Goal: Task Accomplishment & Management: Manage account settings

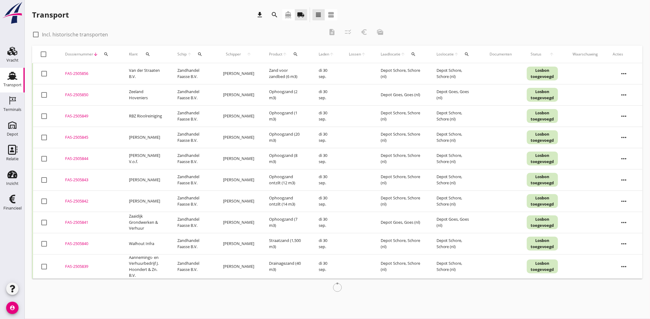
click at [13, 200] on use at bounding box center [12, 199] width 6 height 9
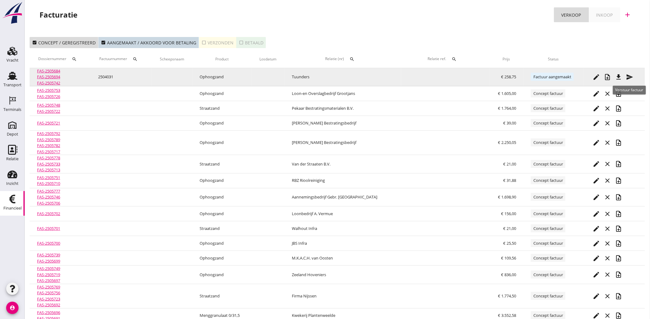
click at [629, 75] on icon "send" at bounding box center [629, 76] width 7 height 7
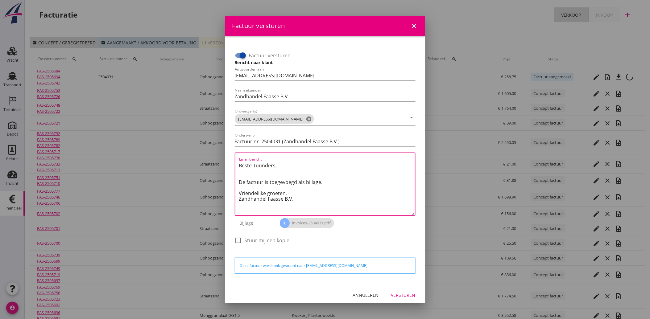
drag, startPoint x: 314, startPoint y: 204, endPoint x: 235, endPoint y: 163, distance: 88.6
click at [235, 163] on div "Email bericht Beste Tuunders, De factuur is toegevoegd als bijlage. Vriendelijk…" at bounding box center [325, 184] width 181 height 63
paste textarea "Geachte heer/mevrouw, Hierbij zenden wij u onze factuur i.v.m. de door ons aan …"
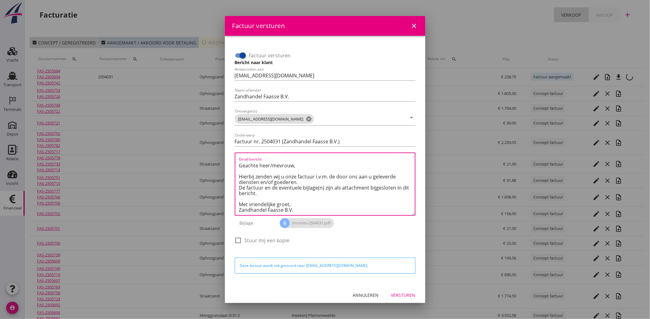
scroll to position [3, 0]
type textarea "Geachte heer/mevrouw, Hierbij zenden wij u onze factuur i.v.m. de door ons aan …"
click at [396, 292] on div "Versturen" at bounding box center [403, 295] width 24 height 6
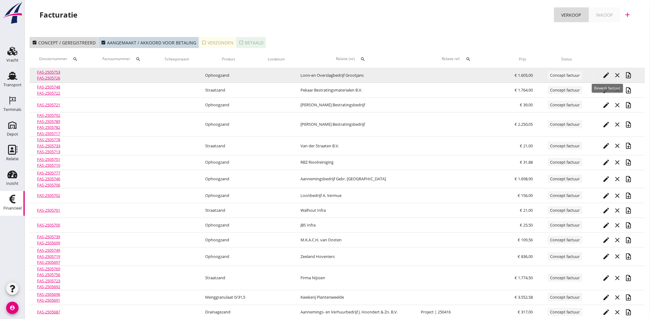
click at [608, 76] on icon "edit" at bounding box center [605, 75] width 7 height 7
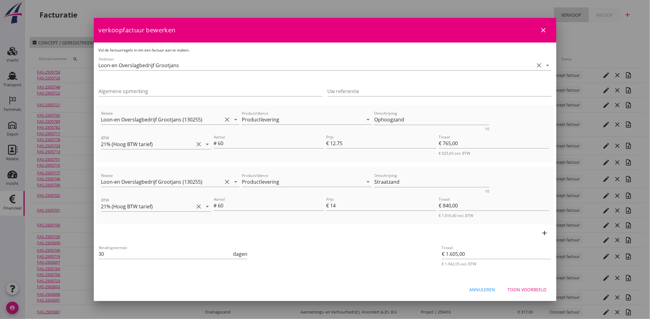
click at [519, 288] on div "Toon voorbeeld" at bounding box center [527, 290] width 39 height 6
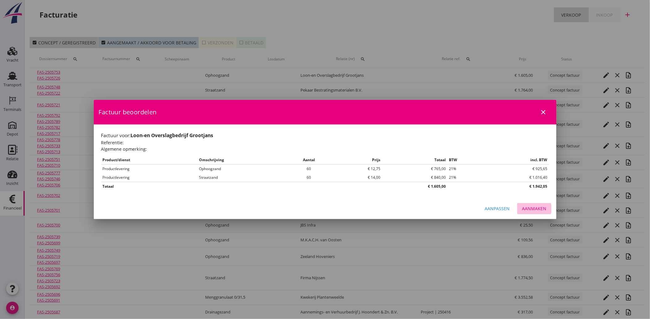
click at [542, 206] on div "Aanmaken" at bounding box center [534, 208] width 24 height 6
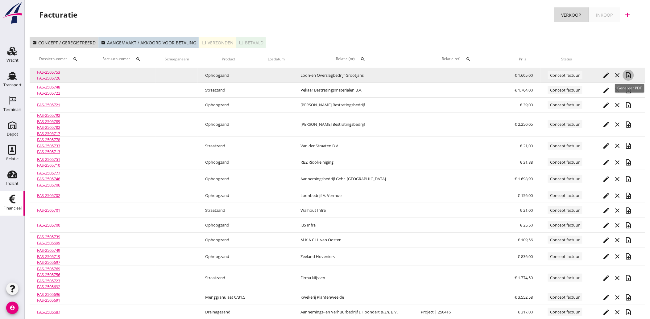
click at [628, 73] on icon "note_add" at bounding box center [628, 75] width 7 height 7
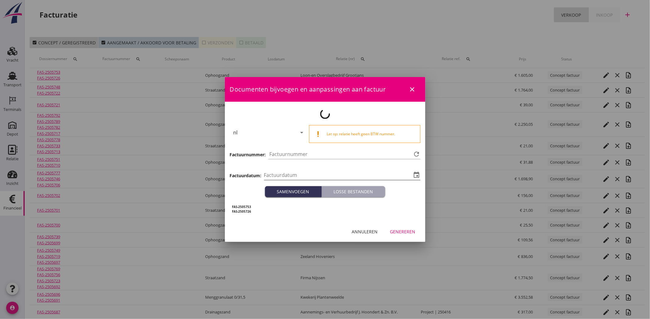
type input "[DATE]"
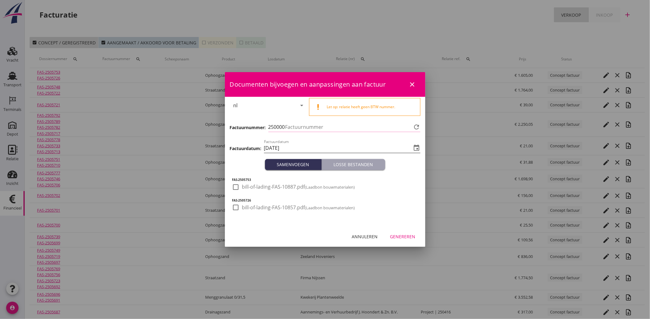
type input "4032"
click at [237, 186] on div at bounding box center [236, 187] width 10 height 10
checkbox input "true"
drag, startPoint x: 234, startPoint y: 206, endPoint x: 259, endPoint y: 223, distance: 30.4
click at [234, 206] on div at bounding box center [236, 207] width 10 height 10
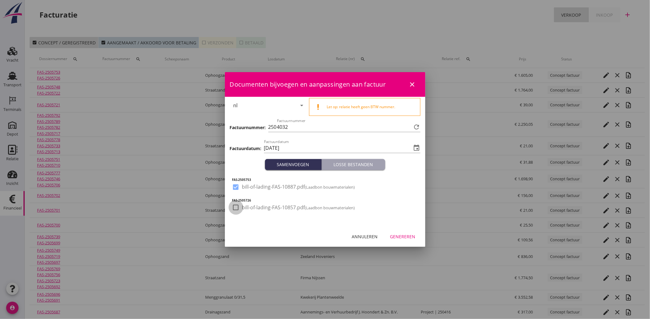
checkbox input "true"
click at [406, 235] on div "Genereren" at bounding box center [402, 236] width 25 height 6
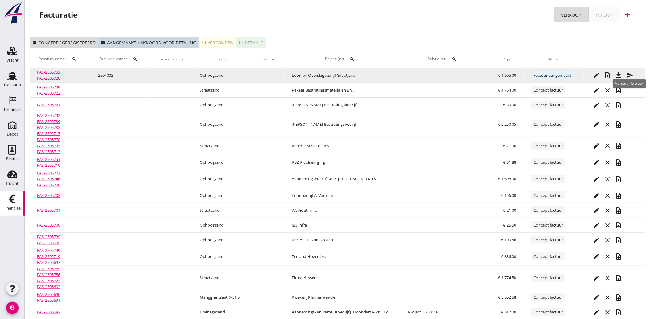
click at [631, 76] on icon "send" at bounding box center [629, 75] width 7 height 7
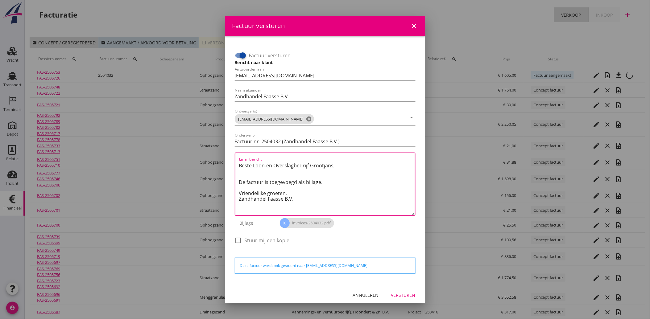
drag, startPoint x: 297, startPoint y: 201, endPoint x: 237, endPoint y: 159, distance: 73.5
click at [237, 159] on div "Email bericht Beste Loon-en Overslagbedrijf Grootjans, De factuur is toegevoegd…" at bounding box center [325, 184] width 181 height 63
paste textarea "Geachte heer/mevrouw, Hierbij zenden wij u onze factuur i.v.m. de door ons aan …"
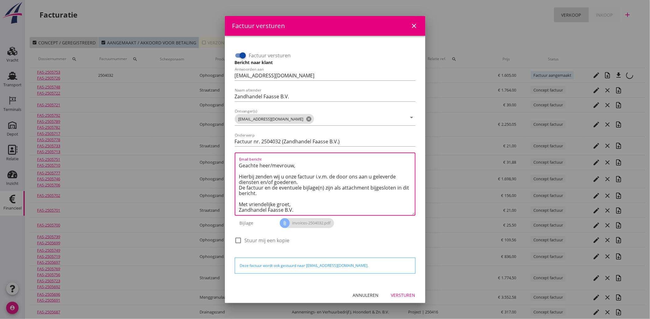
type textarea "Geachte heer/mevrouw, Hierbij zenden wij u onze factuur i.v.m. de door ons aan …"
click at [397, 294] on div "Versturen" at bounding box center [403, 295] width 24 height 6
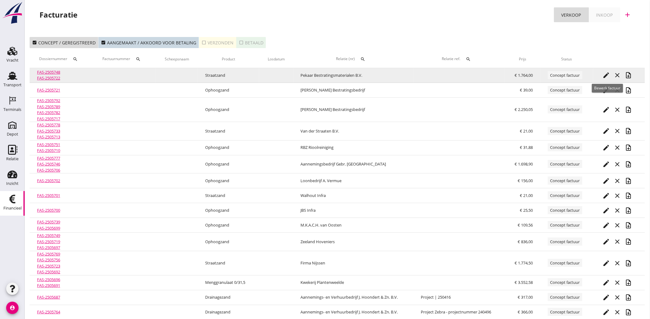
click at [607, 73] on icon "edit" at bounding box center [605, 75] width 7 height 7
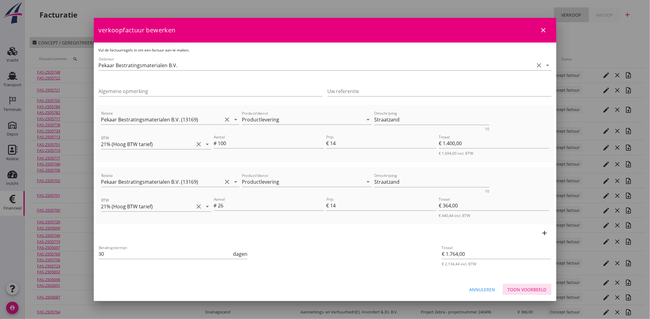
click at [531, 290] on div "Toon voorbeeld" at bounding box center [527, 290] width 39 height 6
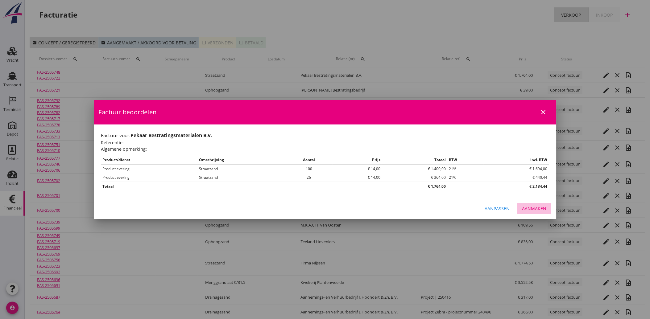
click at [530, 211] on div "Aanmaken" at bounding box center [534, 208] width 24 height 6
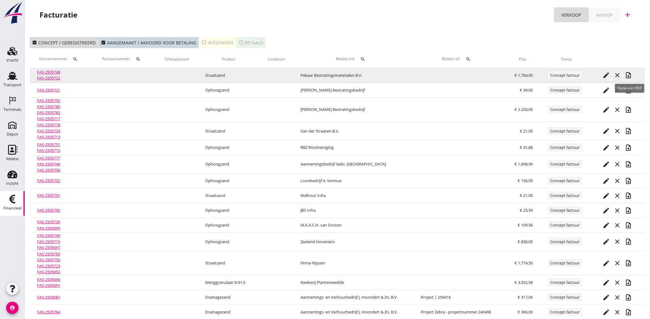
click at [629, 72] on icon "note_add" at bounding box center [628, 75] width 7 height 7
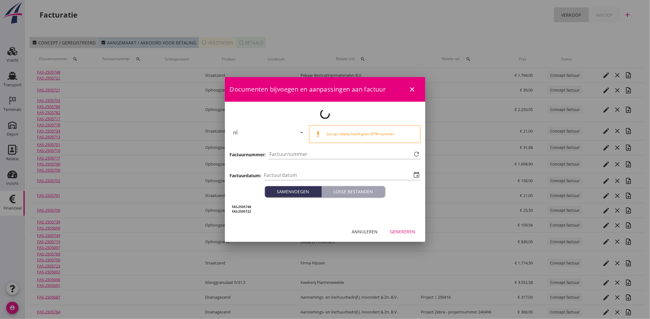
type input "[DATE]"
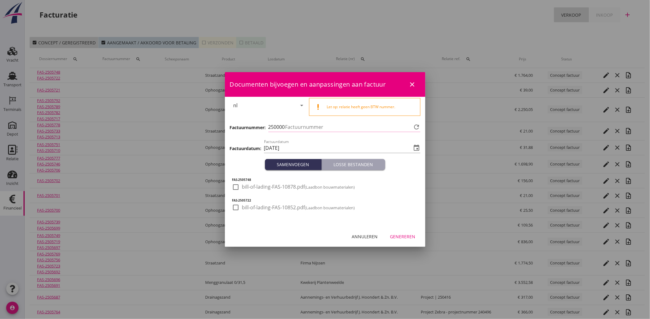
type input "4033"
click at [236, 188] on div at bounding box center [236, 187] width 10 height 10
checkbox input "true"
click at [235, 210] on div at bounding box center [236, 207] width 10 height 10
checkbox input "true"
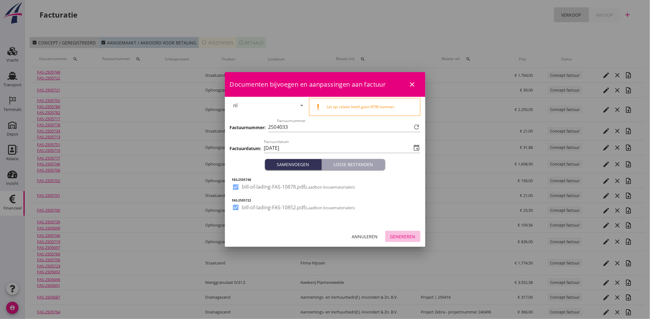
click at [400, 235] on div "Genereren" at bounding box center [402, 236] width 25 height 6
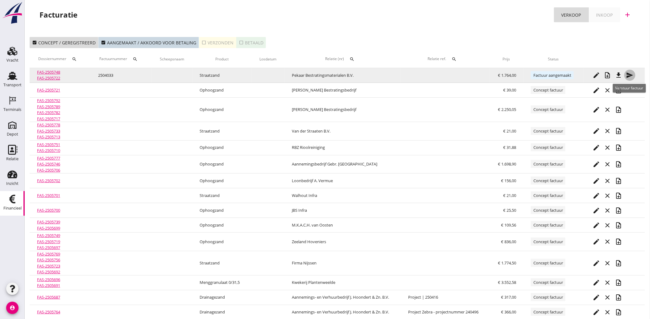
click at [629, 73] on icon "send" at bounding box center [629, 75] width 7 height 7
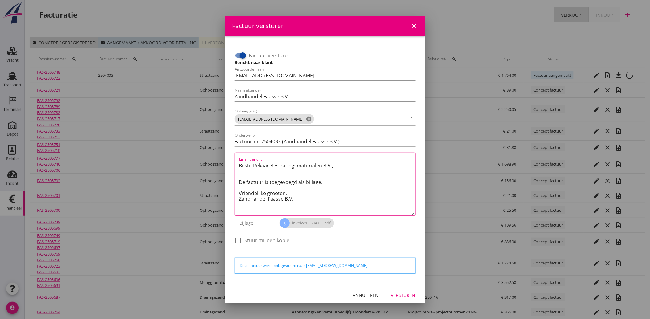
drag, startPoint x: 300, startPoint y: 203, endPoint x: 209, endPoint y: 152, distance: 103.9
click at [209, 152] on div "Factuur versturen close Factuur versturen Bericht naar klant Antwoorden aan [EM…" at bounding box center [325, 203] width 650 height 407
paste textarea "Geachte heer/mevrouw, Hierbij zenden wij u onze factuur i.v.m. de door ons aan …"
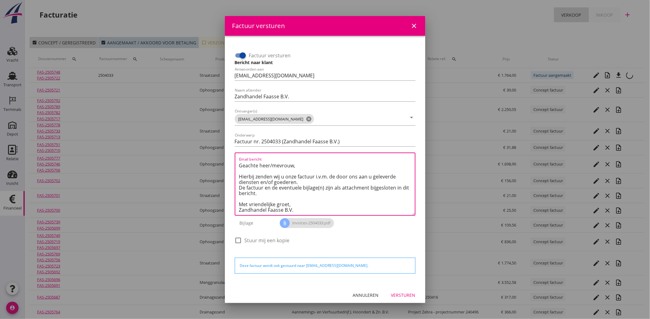
type textarea "Geachte heer/mevrouw, Hierbij zenden wij u onze factuur i.v.m. de door ons aan …"
click at [394, 295] on div "Versturen" at bounding box center [403, 295] width 24 height 6
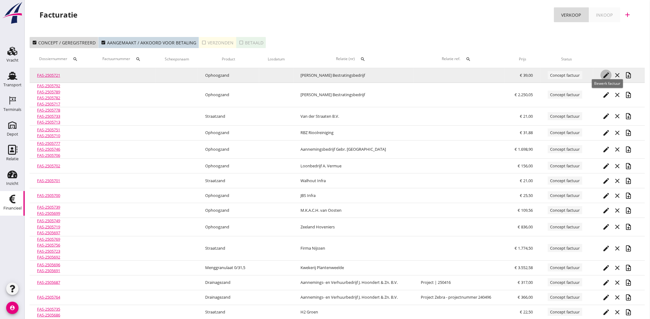
click at [604, 73] on icon "edit" at bounding box center [605, 75] width 7 height 7
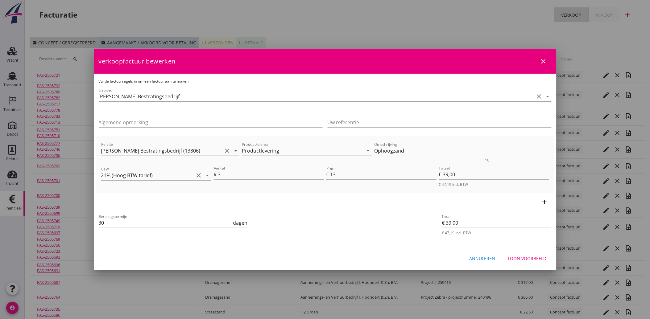
click at [524, 257] on div "Toon voorbeeld" at bounding box center [527, 258] width 39 height 6
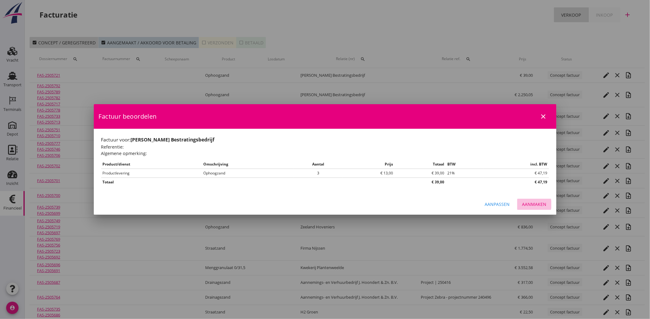
click at [529, 204] on div "Aanmaken" at bounding box center [534, 204] width 24 height 6
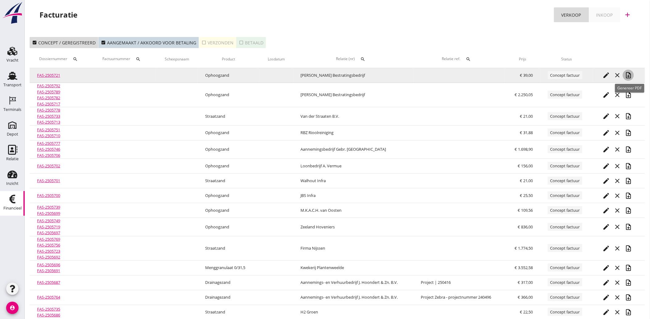
click at [630, 76] on icon "note_add" at bounding box center [628, 75] width 7 height 7
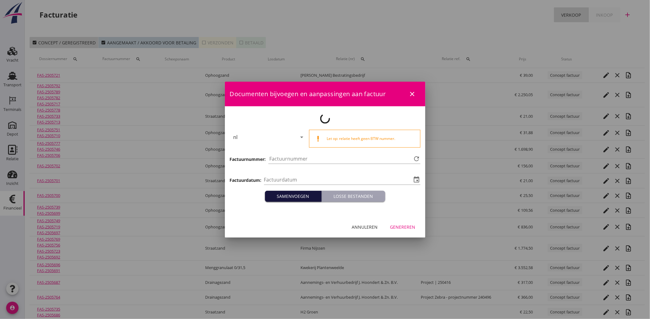
type input "[DATE]"
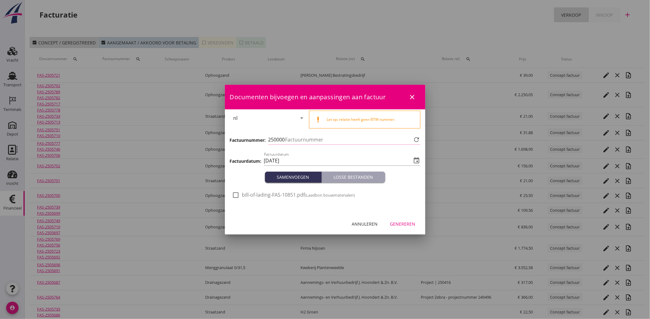
type input "4034"
click at [239, 192] on div at bounding box center [236, 195] width 10 height 10
checkbox input "true"
click at [396, 224] on div "Genereren" at bounding box center [402, 224] width 25 height 6
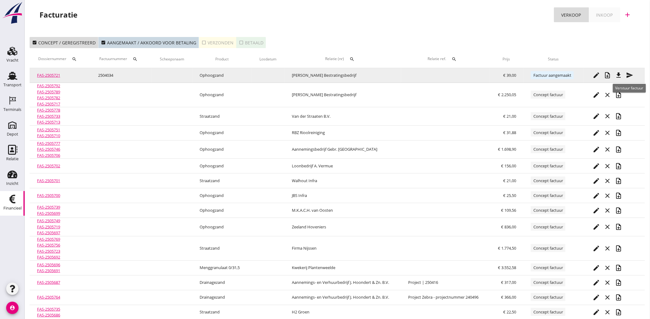
click at [631, 75] on icon "send" at bounding box center [629, 75] width 7 height 7
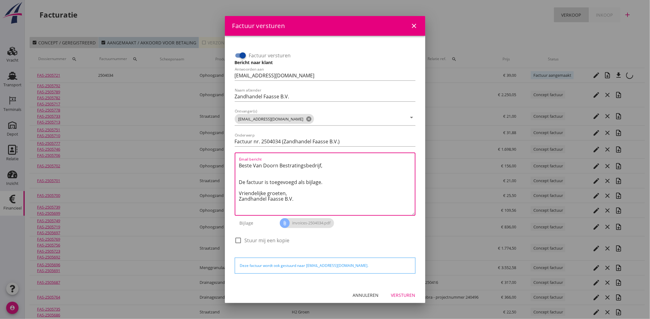
drag, startPoint x: 305, startPoint y: 200, endPoint x: 216, endPoint y: 162, distance: 96.3
click at [216, 162] on div "Factuur versturen close Factuur versturen Bericht naar klant Antwoorden aan [EM…" at bounding box center [325, 196] width 650 height 393
paste textarea "Geachte heer/mevrouw, Hierbij zenden wij u onze factuur i.v.m. de door ons aan …"
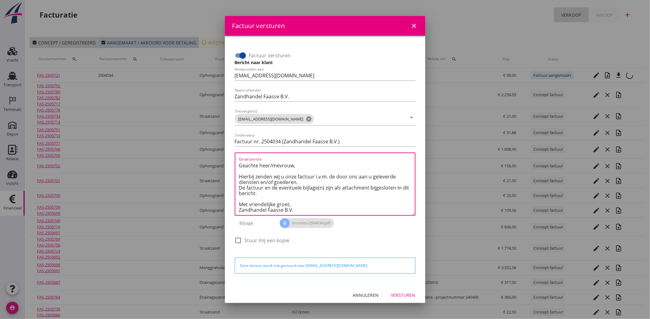
type textarea "Geachte heer/mevrouw, Hierbij zenden wij u onze factuur i.v.m. de door ons aan …"
click at [396, 292] on div "Versturen" at bounding box center [403, 295] width 24 height 6
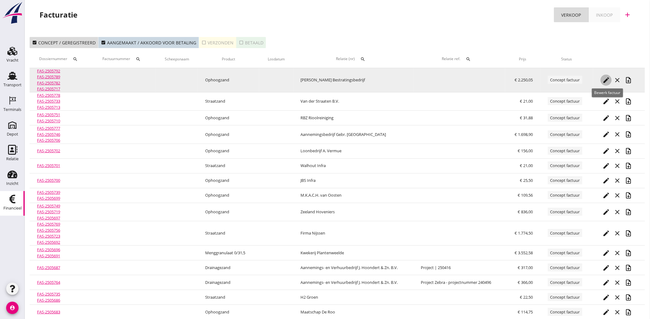
click at [606, 81] on icon "edit" at bounding box center [605, 79] width 7 height 7
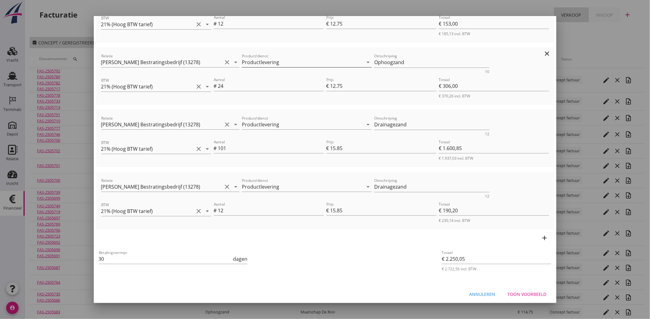
scroll to position [119, 0]
click at [528, 293] on div "Toon voorbeeld" at bounding box center [527, 293] width 39 height 6
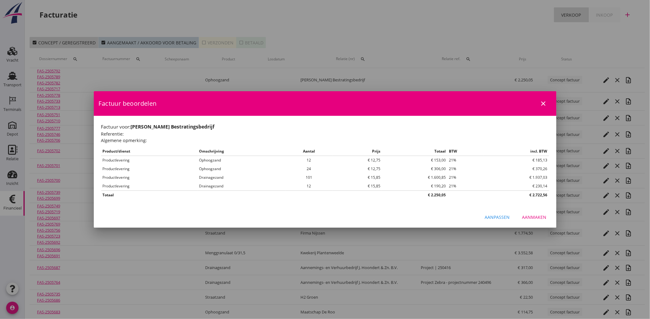
scroll to position [0, 0]
click at [539, 222] on button "Aanmaken" at bounding box center [534, 217] width 34 height 11
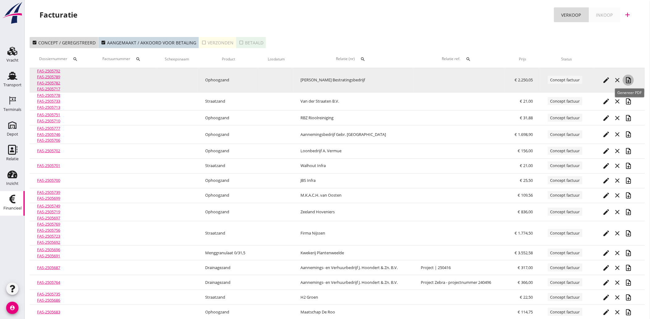
click at [633, 79] on div "note_add" at bounding box center [628, 79] width 11 height 7
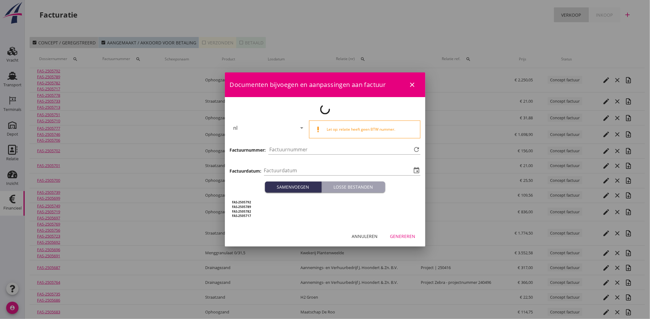
type input "[DATE]"
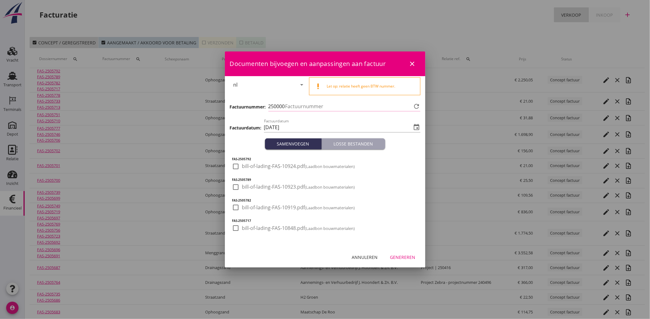
type input "4035"
click at [239, 168] on div at bounding box center [236, 166] width 10 height 10
checkbox input "true"
drag, startPoint x: 235, startPoint y: 186, endPoint x: 229, endPoint y: 207, distance: 21.6
click at [235, 187] on div at bounding box center [236, 187] width 10 height 10
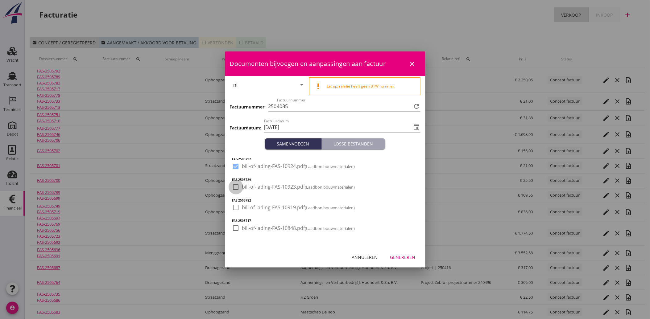
checkbox input "true"
drag, startPoint x: 229, startPoint y: 210, endPoint x: 232, endPoint y: 215, distance: 5.7
click at [229, 210] on div "FAS-2505792 check_box bill-of-lading-FAS-10924.pdf (Laadbon bouwmaterialen) FAS…" at bounding box center [325, 198] width 200 height 97
click at [236, 209] on div at bounding box center [236, 207] width 10 height 10
checkbox input "true"
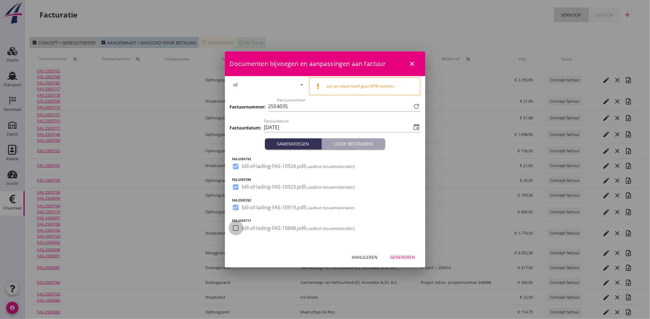
click at [237, 226] on div at bounding box center [236, 228] width 10 height 10
checkbox input "true"
click at [404, 259] on div "Genereren" at bounding box center [402, 257] width 25 height 6
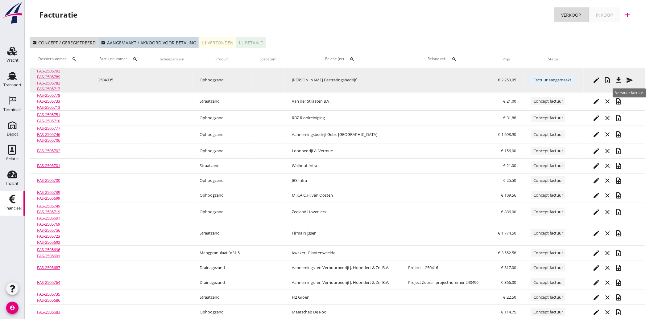
click at [629, 78] on icon "send" at bounding box center [629, 79] width 7 height 7
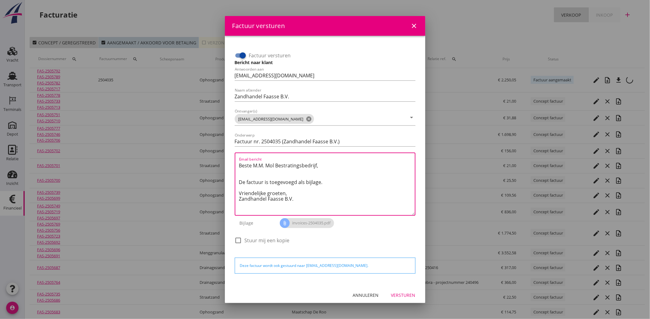
drag, startPoint x: 299, startPoint y: 200, endPoint x: 232, endPoint y: 167, distance: 74.8
click at [232, 167] on div "Factuur versturen Bericht naar klant Antwoorden aan [EMAIL_ADDRESS][DOMAIN_NAME…" at bounding box center [325, 148] width 186 height 211
paste textarea "Geachte heer/mevrouw, Hierbij zenden wij u onze factuur i.v.m. de door ons aan …"
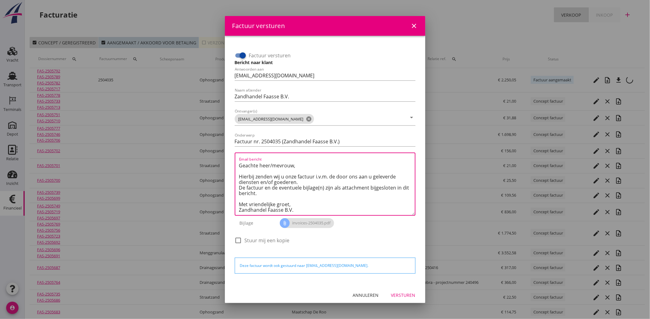
scroll to position [3, 0]
type textarea "Geachte heer/mevrouw, Hierbij zenden wij u onze factuur i.v.m. de door ons aan …"
click at [401, 292] on div "Versturen" at bounding box center [403, 295] width 24 height 6
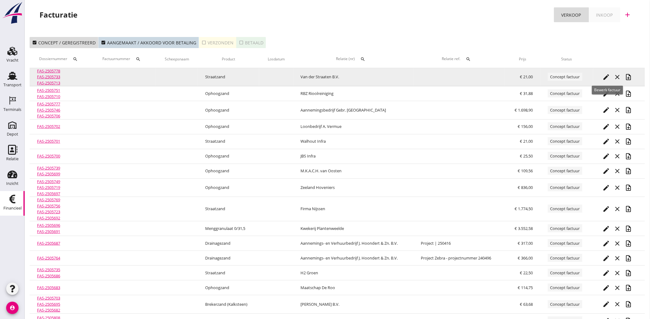
click at [606, 73] on icon "edit" at bounding box center [605, 76] width 7 height 7
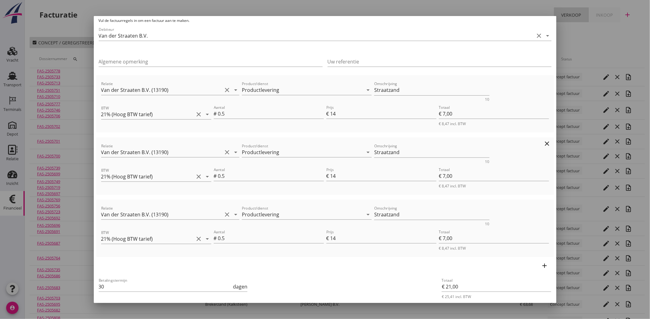
scroll to position [57, 0]
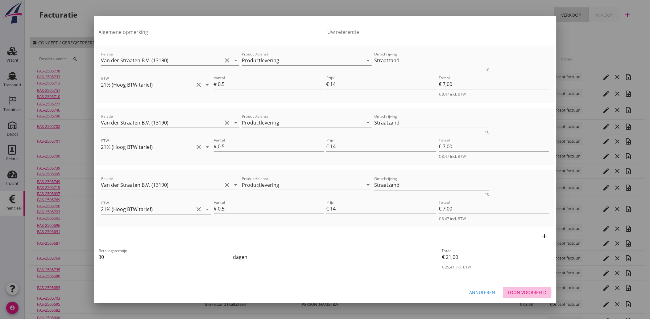
click at [526, 290] on div "Toon voorbeeld" at bounding box center [527, 292] width 39 height 6
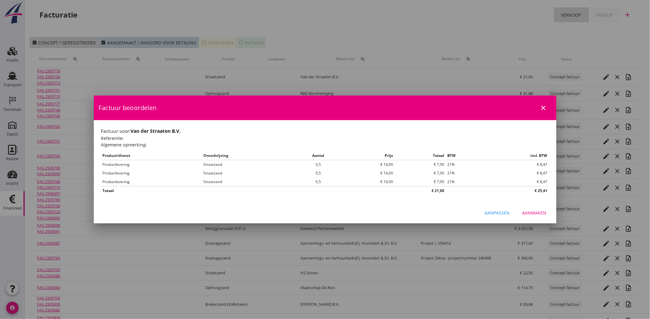
scroll to position [0, 0]
click at [531, 215] on div "Aanmaken" at bounding box center [534, 213] width 24 height 6
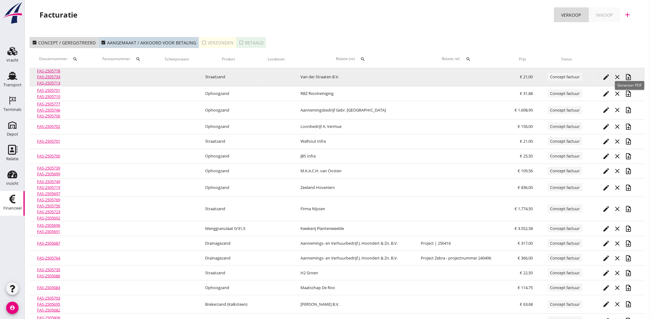
click at [629, 76] on icon "note_add" at bounding box center [628, 76] width 7 height 7
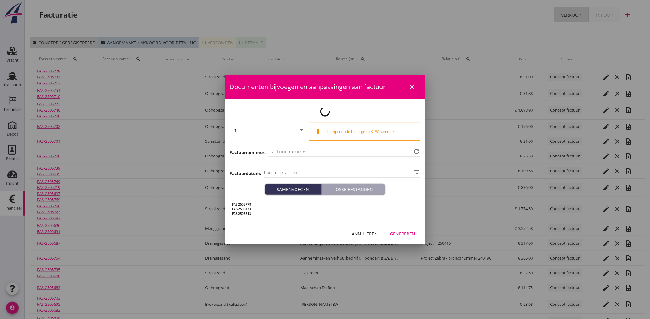
type input "[DATE]"
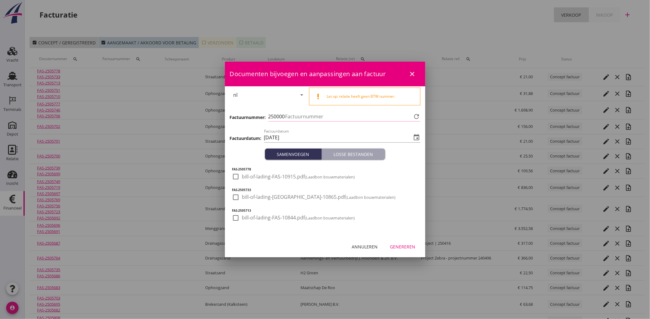
type input "4036"
click at [236, 177] on div at bounding box center [236, 176] width 10 height 10
checkbox input "true"
click at [234, 196] on div at bounding box center [236, 197] width 10 height 10
checkbox input "true"
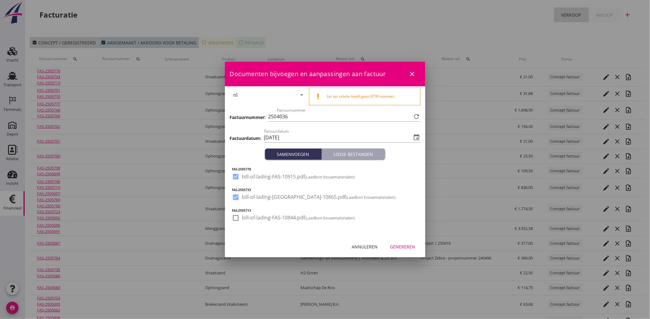
click at [233, 220] on div at bounding box center [236, 218] width 10 height 10
checkbox input "true"
click at [400, 245] on div "Genereren" at bounding box center [402, 247] width 25 height 6
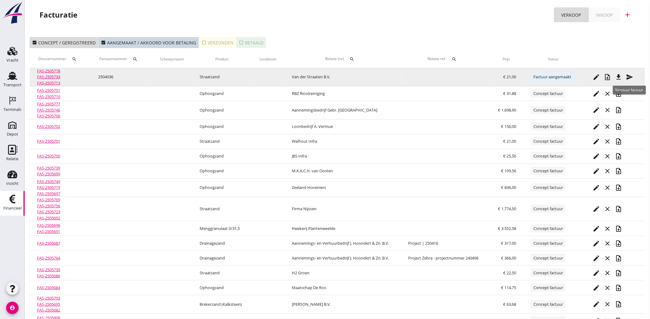
click at [635, 76] on div "send" at bounding box center [629, 76] width 11 height 7
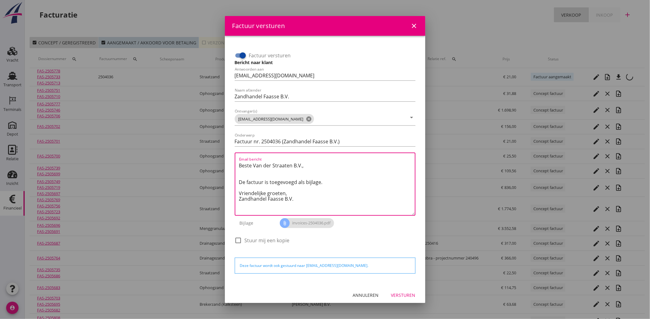
drag, startPoint x: 289, startPoint y: 197, endPoint x: 218, endPoint y: 151, distance: 83.9
click at [218, 151] on div "Factuur versturen close Factuur versturen Bericht naar klant Antwoorden aan [EM…" at bounding box center [325, 176] width 650 height 353
paste textarea "Geachte heer/mevrouw, Hierbij zenden wij u onze factuur i.v.m. de door ons aan …"
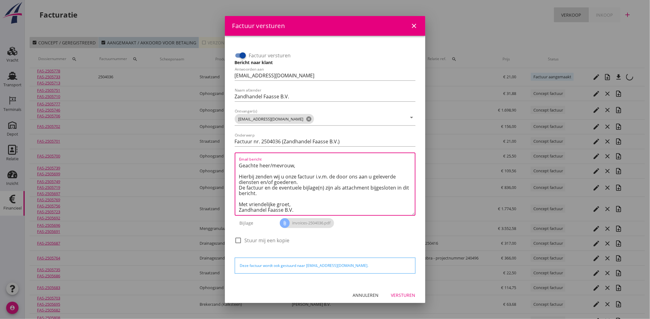
scroll to position [3, 0]
type textarea "Geachte heer/mevrouw, Hierbij zenden wij u onze factuur i.v.m. de door ons aan …"
click at [399, 292] on div "Versturen" at bounding box center [403, 295] width 24 height 6
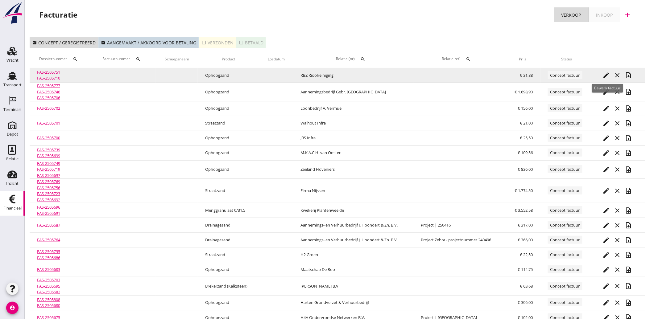
click at [606, 72] on icon "edit" at bounding box center [605, 75] width 7 height 7
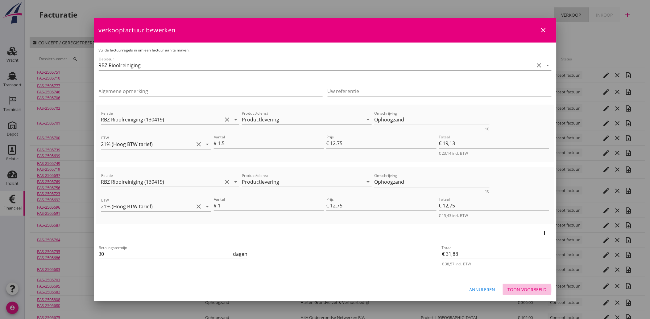
click at [521, 292] on div "Toon voorbeeld" at bounding box center [527, 290] width 39 height 6
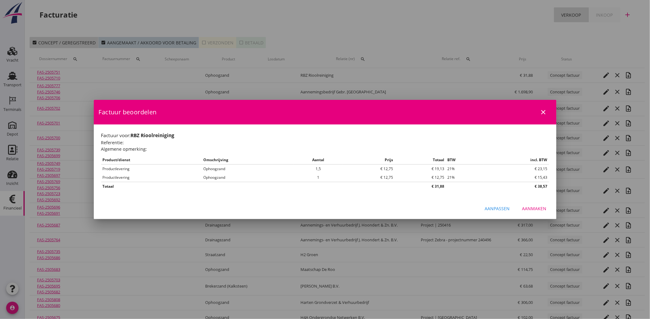
click at [534, 213] on button "Aanmaken" at bounding box center [534, 208] width 34 height 11
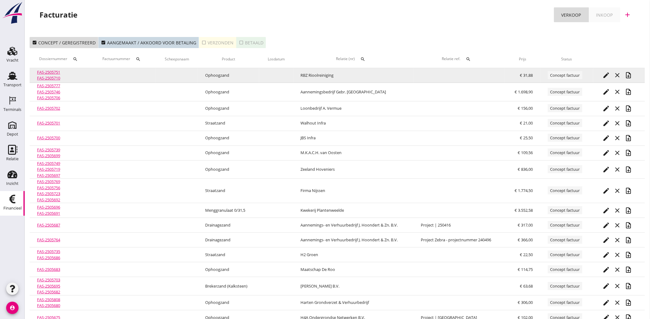
click at [627, 76] on icon "note_add" at bounding box center [628, 75] width 7 height 7
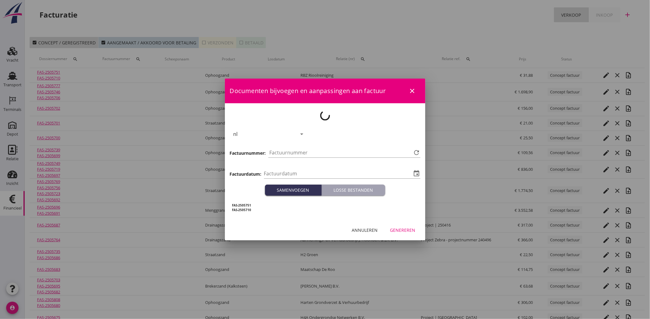
type input "[DATE]"
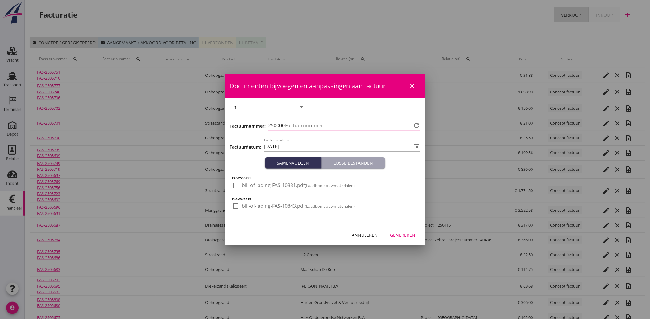
type input "4037"
click at [236, 189] on div at bounding box center [236, 185] width 10 height 10
checkbox input "true"
drag, startPoint x: 239, startPoint y: 206, endPoint x: 275, endPoint y: 216, distance: 37.2
click at [239, 207] on div at bounding box center [236, 206] width 10 height 10
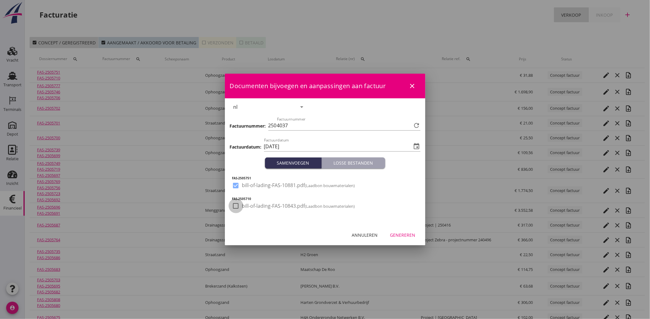
checkbox input "true"
click at [403, 239] on button "Genereren" at bounding box center [402, 234] width 35 height 11
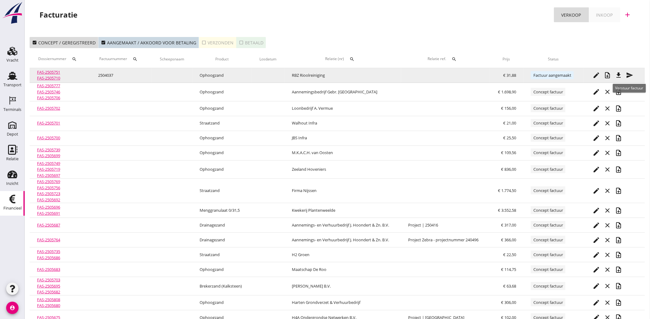
click at [630, 72] on icon "send" at bounding box center [629, 75] width 7 height 7
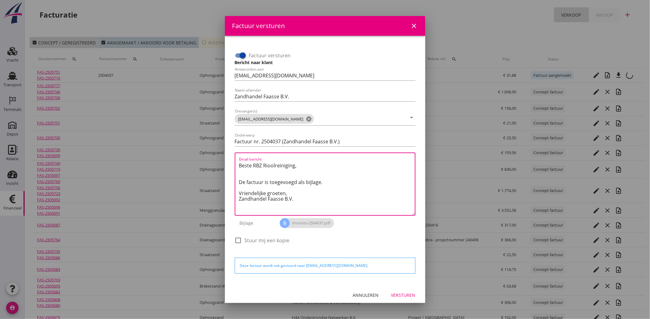
drag, startPoint x: 301, startPoint y: 201, endPoint x: 229, endPoint y: 158, distance: 84.7
click at [229, 158] on div "Factuur versturen Bericht naar klant Antwoorden aan [EMAIL_ADDRESS][DOMAIN_NAME…" at bounding box center [325, 160] width 200 height 249
paste textarea "Geachte heer/mevrouw, Hierbij zenden wij u onze factuur i.v.m. de door ons aan …"
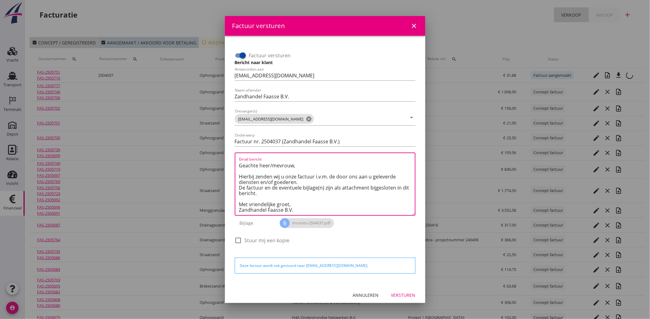
type textarea "Geachte heer/mevrouw, Hierbij zenden wij u onze factuur i.v.m. de door ons aan …"
click at [399, 299] on button "Versturen" at bounding box center [403, 295] width 34 height 11
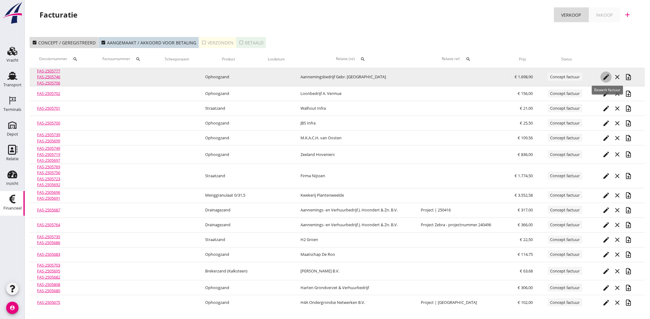
click at [603, 75] on div "edit" at bounding box center [605, 76] width 11 height 7
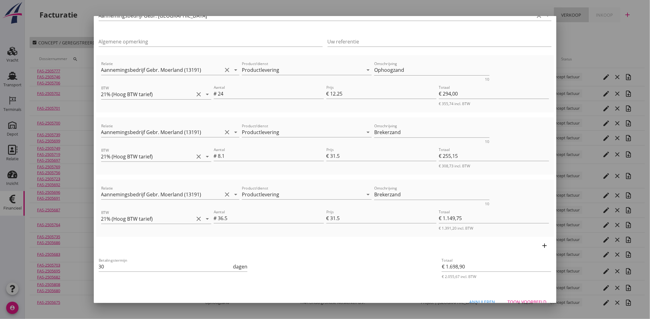
scroll to position [57, 0]
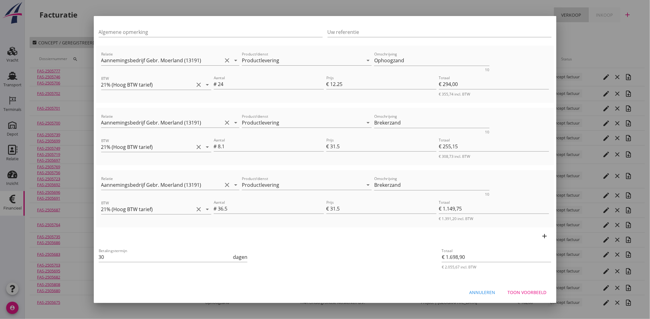
click at [527, 290] on div "Toon voorbeeld" at bounding box center [527, 292] width 39 height 6
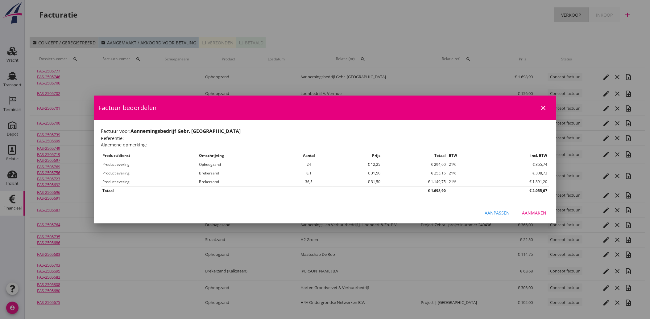
scroll to position [0, 0]
click at [532, 210] on div "Aanmaken" at bounding box center [534, 213] width 24 height 6
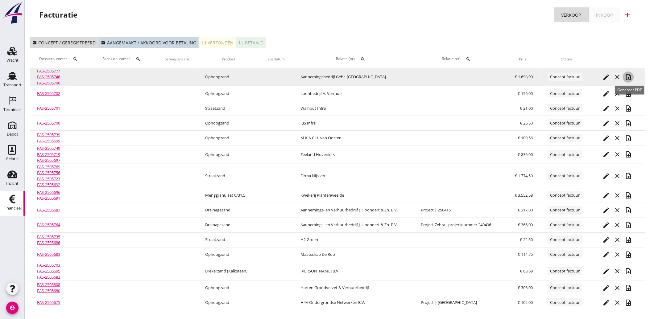
click at [628, 76] on icon "note_add" at bounding box center [628, 76] width 7 height 7
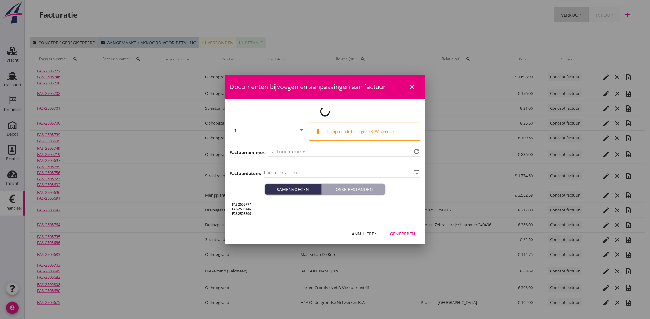
type input "[DATE]"
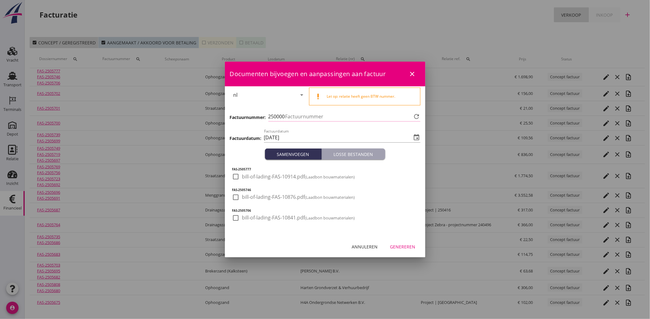
type input "4038"
click at [235, 178] on div at bounding box center [236, 176] width 10 height 10
checkbox input "true"
click at [235, 196] on div at bounding box center [236, 197] width 10 height 10
checkbox input "true"
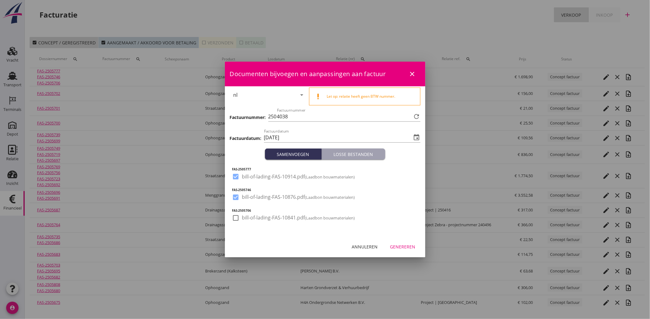
click at [233, 224] on div "check_box_outline_blank bill-of-lading-FAS-10841.pdf (Laadbon bouwmaterialen)" at bounding box center [293, 221] width 123 height 15
click at [237, 220] on div at bounding box center [236, 218] width 10 height 10
checkbox input "true"
click at [402, 251] on button "Genereren" at bounding box center [402, 246] width 35 height 11
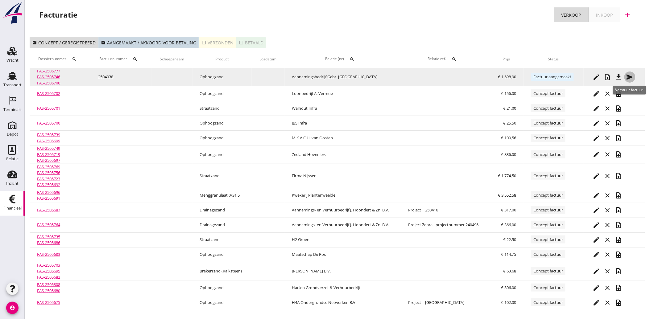
click at [633, 76] on icon "send" at bounding box center [629, 76] width 7 height 7
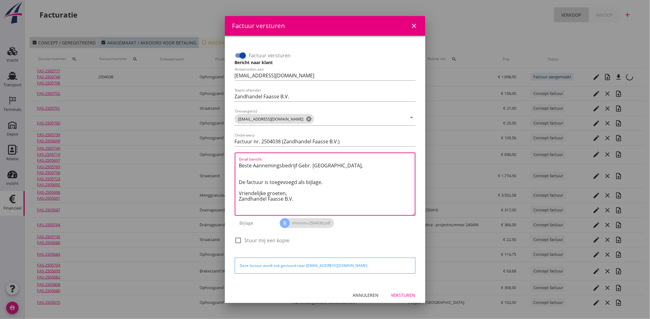
drag, startPoint x: 306, startPoint y: 204, endPoint x: 229, endPoint y: 160, distance: 89.0
click at [229, 160] on div "Factuur versturen Bericht naar klant Antwoorden aan [EMAIL_ADDRESS][DOMAIN_NAME…" at bounding box center [325, 160] width 200 height 249
paste textarea "Geachte heer/mevrouw, Hierbij zenden wij u onze factuur i.v.m. de door ons aan …"
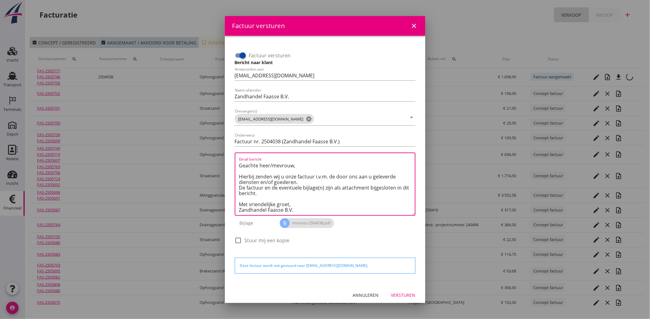
scroll to position [3, 0]
type textarea "Geachte heer/mevrouw, Hierbij zenden wij u onze factuur i.v.m. de door ons aan …"
click at [397, 299] on button "Versturen" at bounding box center [403, 295] width 34 height 11
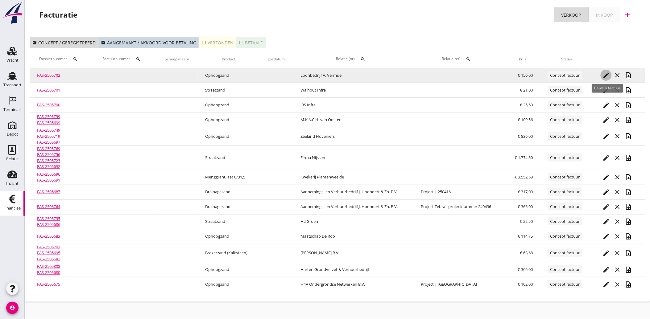
click at [606, 74] on icon "edit" at bounding box center [605, 75] width 7 height 7
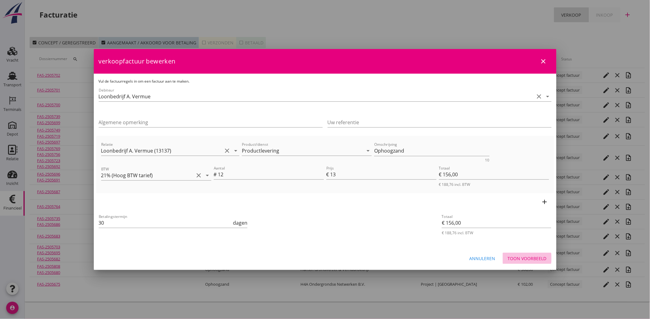
click at [531, 258] on div "Toon voorbeeld" at bounding box center [527, 258] width 39 height 6
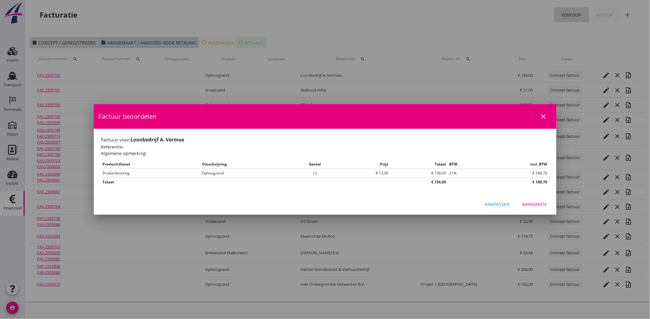
click at [537, 201] on button "Aanmaken" at bounding box center [534, 204] width 34 height 11
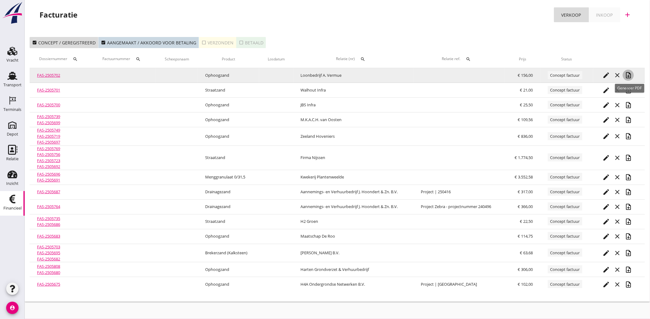
click at [630, 74] on icon "note_add" at bounding box center [628, 75] width 7 height 7
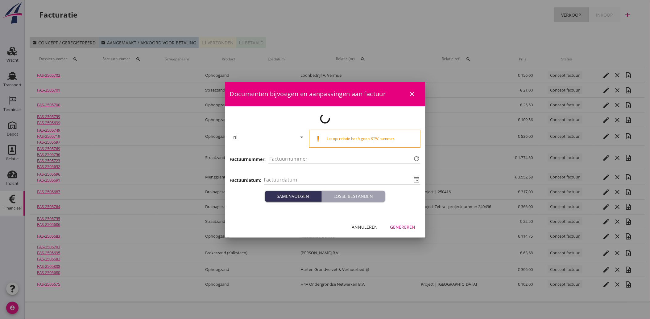
type input "[DATE]"
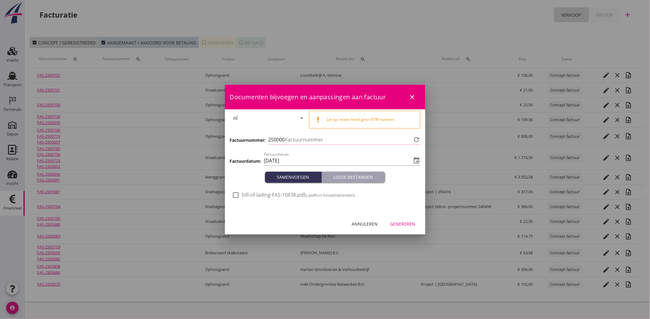
type input "4039"
click at [240, 196] on div at bounding box center [236, 195] width 10 height 10
checkbox input "true"
click at [405, 224] on div "Genereren" at bounding box center [402, 224] width 25 height 6
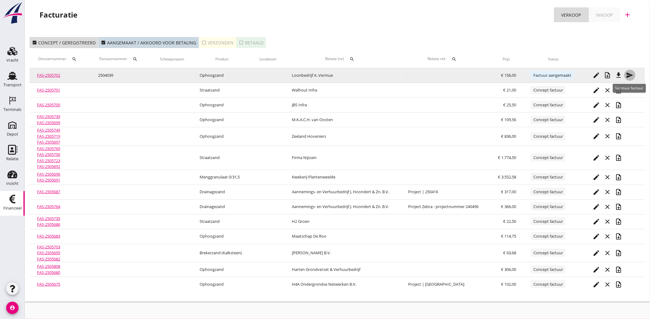
click at [632, 72] on icon "send" at bounding box center [629, 75] width 7 height 7
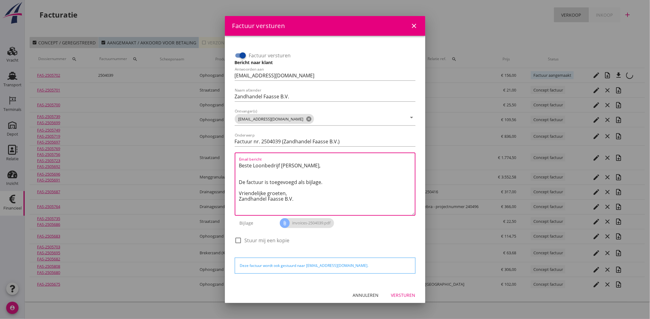
drag, startPoint x: 300, startPoint y: 202, endPoint x: 230, endPoint y: 158, distance: 82.1
click at [230, 158] on div "Factuur versturen Bericht naar klant Antwoorden aan [EMAIL_ADDRESS][DOMAIN_NAME…" at bounding box center [325, 160] width 191 height 239
paste textarea "Geachte heer/mevrouw, Hierbij zenden wij u onze factuur i.v.m. de door ons aan …"
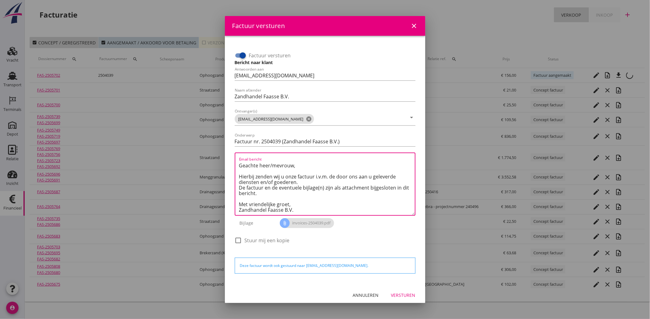
type textarea "Geachte heer/mevrouw, Hierbij zenden wij u onze factuur i.v.m. de door ons aan …"
click at [395, 292] on div "Versturen" at bounding box center [403, 295] width 24 height 6
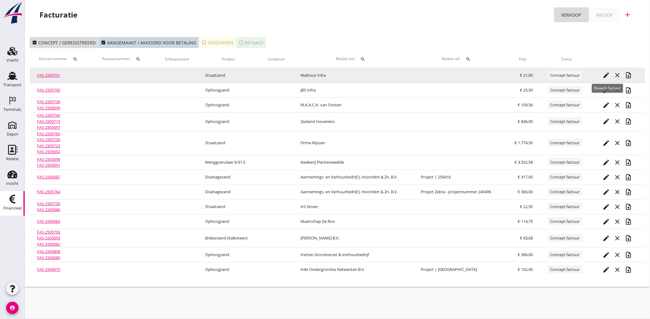
click at [603, 74] on icon "edit" at bounding box center [605, 75] width 7 height 7
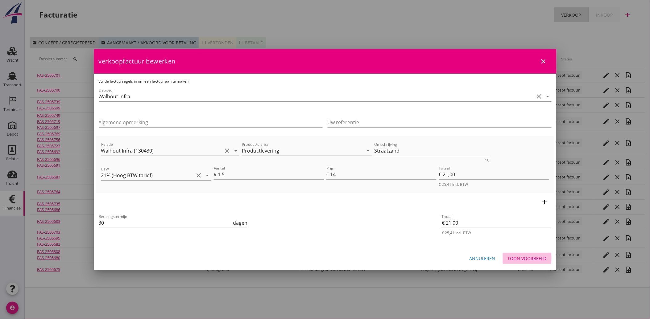
click at [526, 258] on div "Toon voorbeeld" at bounding box center [527, 258] width 39 height 6
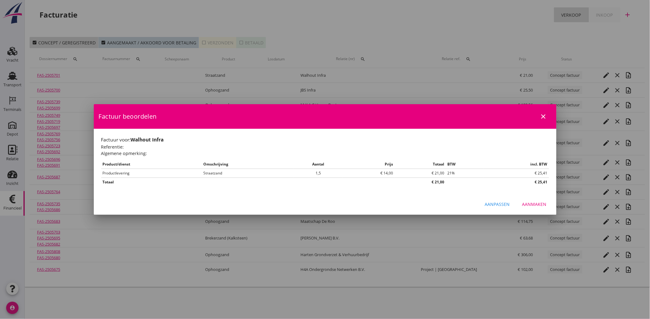
click at [534, 206] on div "Aanmaken" at bounding box center [534, 204] width 24 height 6
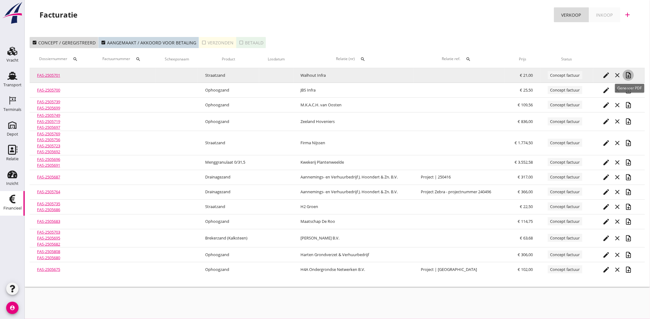
click at [628, 73] on icon "note_add" at bounding box center [628, 75] width 7 height 7
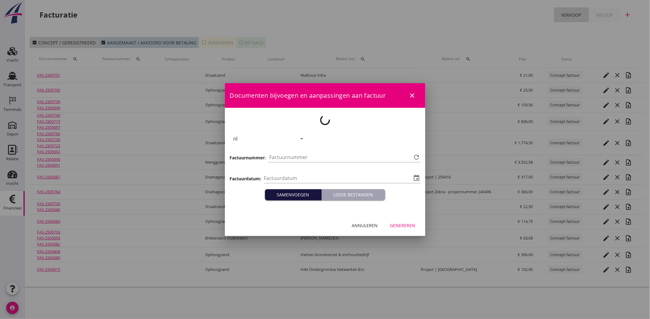
type input "[DATE]"
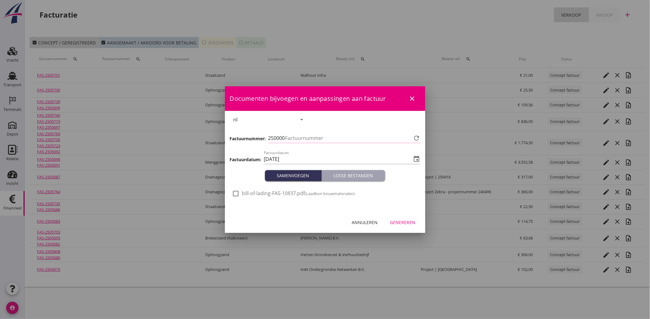
type input "4040"
click at [236, 192] on div at bounding box center [236, 193] width 10 height 10
checkbox input "true"
click at [403, 220] on div "Genereren" at bounding box center [402, 222] width 25 height 6
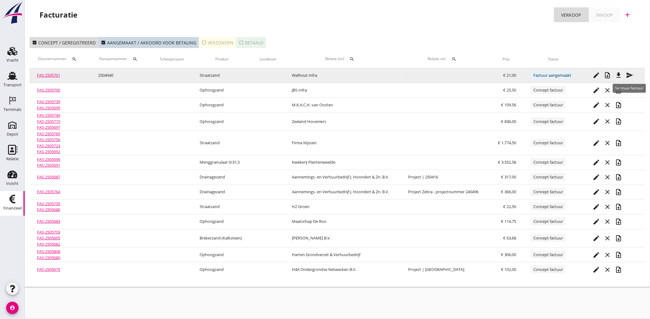
click at [630, 73] on icon "send" at bounding box center [629, 75] width 7 height 7
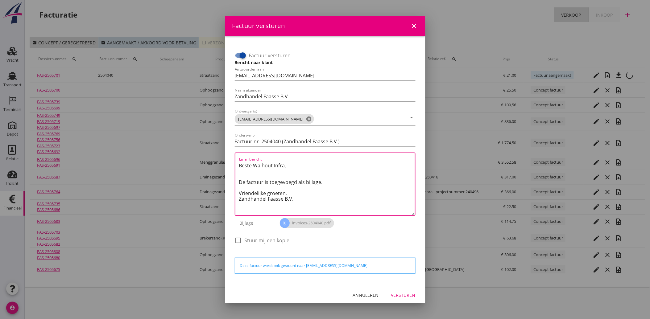
drag, startPoint x: 305, startPoint y: 200, endPoint x: 207, endPoint y: 149, distance: 110.9
click at [207, 149] on div "Factuur versturen close Factuur versturen Bericht naar klant Antwoorden aan [EM…" at bounding box center [325, 159] width 650 height 319
paste textarea "Geachte heer/mevrouw, Hierbij zenden wij u onze factuur i.v.m. de door ons aan …"
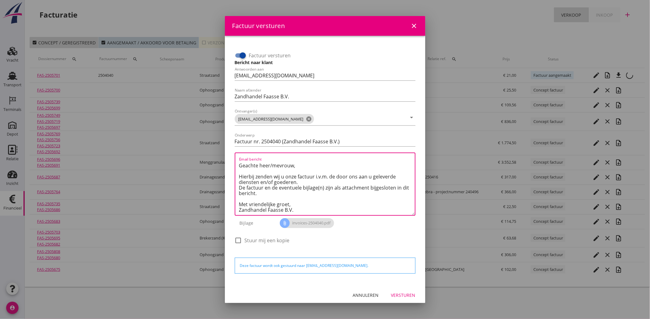
type textarea "Geachte heer/mevrouw, Hierbij zenden wij u onze factuur i.v.m. de door ons aan …"
click at [390, 288] on div "Annuleren Versturen" at bounding box center [325, 295] width 200 height 21
click at [392, 297] on div "Versturen" at bounding box center [403, 295] width 24 height 6
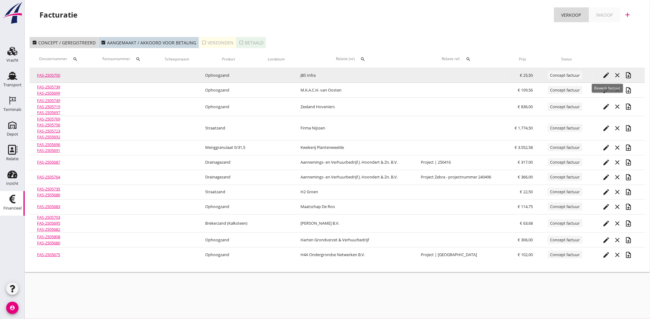
click at [609, 72] on icon "edit" at bounding box center [605, 75] width 7 height 7
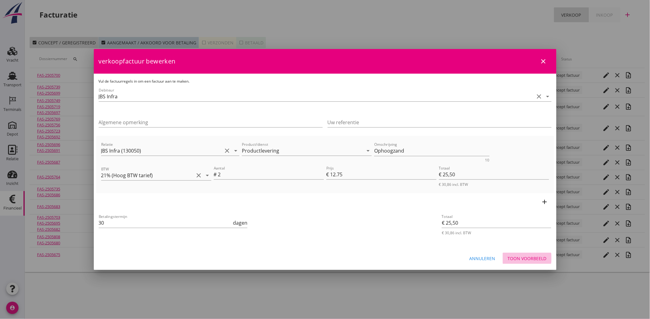
click at [540, 260] on div "Toon voorbeeld" at bounding box center [527, 258] width 39 height 6
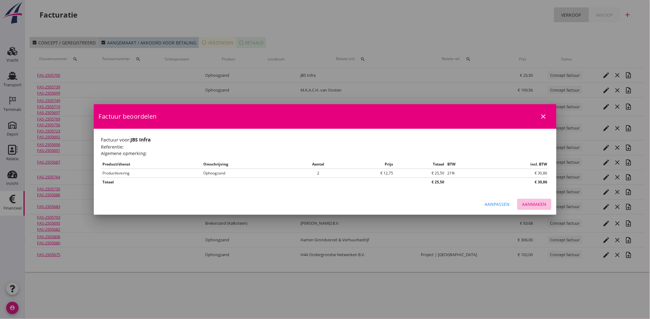
click at [541, 205] on div "Aanmaken" at bounding box center [534, 204] width 24 height 6
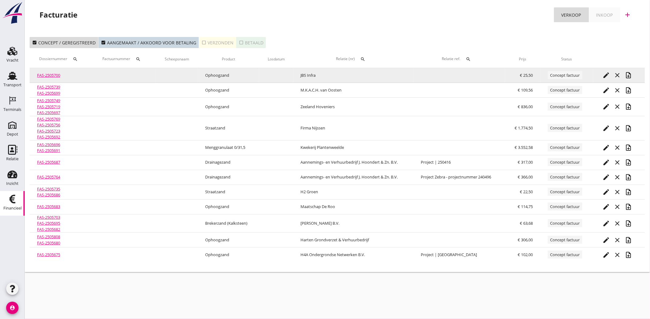
click at [629, 76] on icon "note_add" at bounding box center [628, 75] width 7 height 7
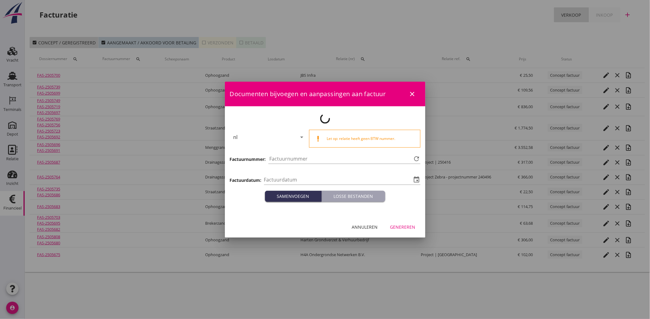
type input "[DATE]"
type input "4041"
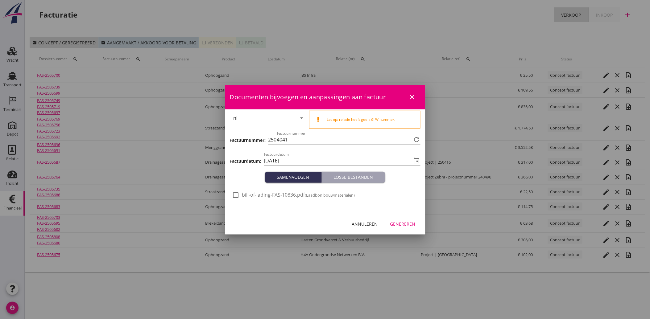
click at [234, 196] on div at bounding box center [236, 195] width 10 height 10
checkbox input "true"
click at [413, 221] on div "Genereren" at bounding box center [402, 224] width 25 height 6
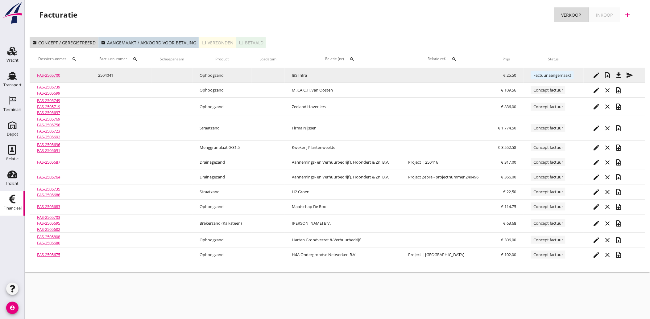
click at [631, 74] on icon "send" at bounding box center [629, 75] width 7 height 7
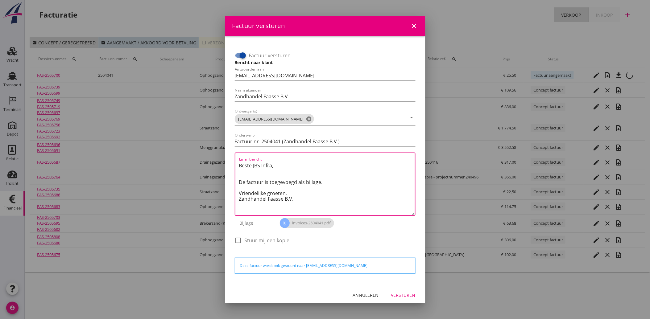
drag, startPoint x: 299, startPoint y: 199, endPoint x: 231, endPoint y: 156, distance: 80.3
click at [231, 156] on div "Factuur versturen Bericht naar klant Antwoorden aan [EMAIL_ADDRESS][DOMAIN_NAME…" at bounding box center [325, 160] width 191 height 239
paste textarea "Geachte heer/mevrouw, Hierbij zenden wij u onze factuur i.v.m. de door ons aan …"
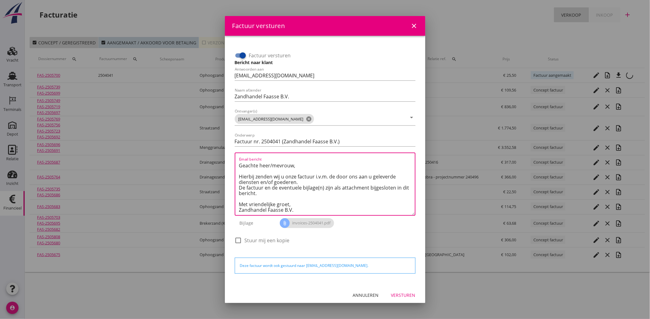
type textarea "Geachte heer/mevrouw, Hierbij zenden wij u onze factuur i.v.m. de door ons aan …"
click at [392, 292] on div "Versturen" at bounding box center [403, 295] width 24 height 6
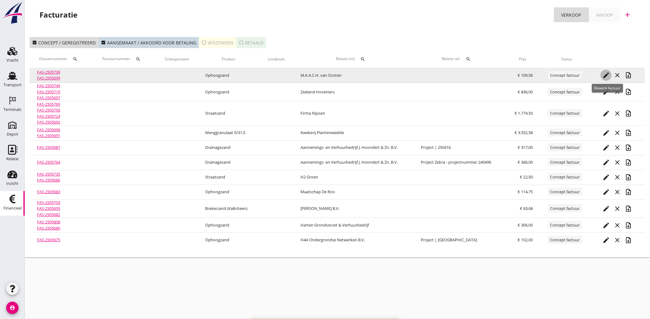
click at [606, 73] on icon "edit" at bounding box center [605, 75] width 7 height 7
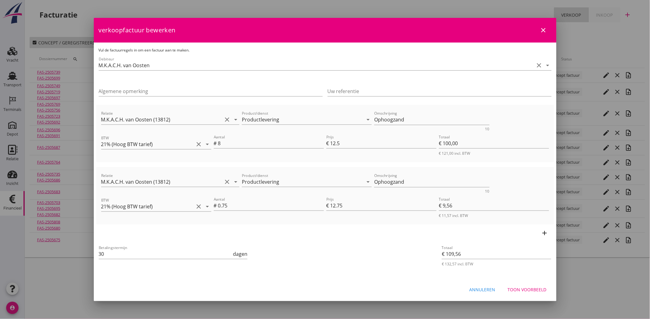
click at [518, 283] on div "Annuleren Toon voorbeeld" at bounding box center [325, 289] width 463 height 21
click at [519, 290] on div "Toon voorbeeld" at bounding box center [527, 290] width 39 height 6
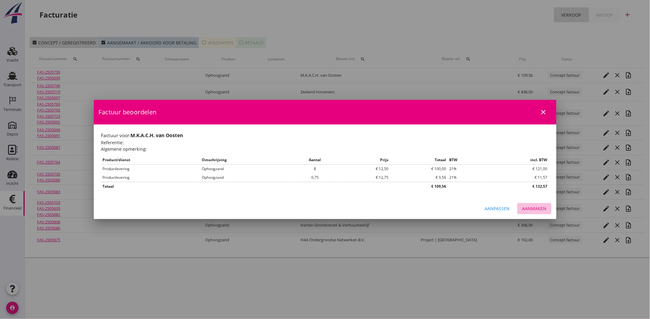
click at [534, 206] on div "Aanmaken" at bounding box center [534, 208] width 24 height 6
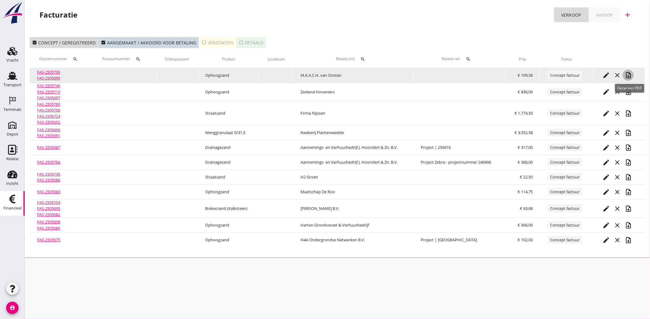
click at [629, 77] on icon "note_add" at bounding box center [628, 75] width 7 height 7
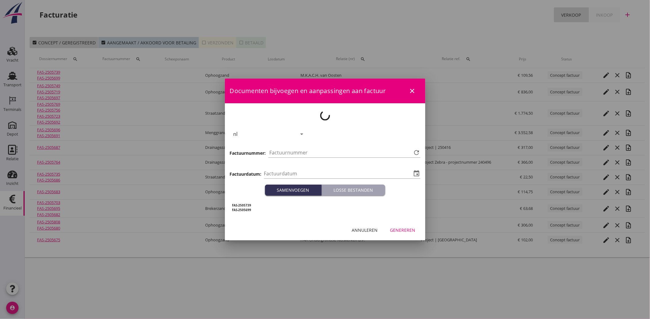
type input "[DATE]"
type input "4042"
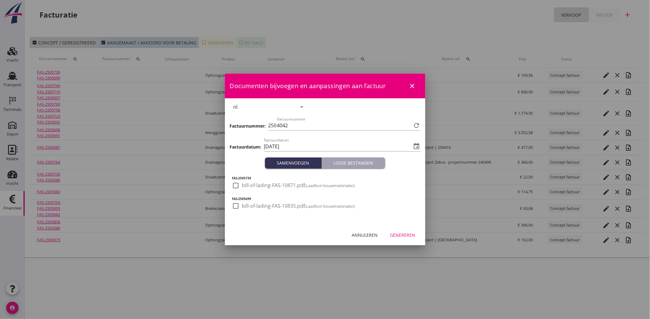
click at [235, 183] on div at bounding box center [236, 185] width 10 height 10
checkbox input "true"
click at [238, 204] on div at bounding box center [236, 206] width 10 height 10
checkbox input "true"
click at [399, 239] on button "Genereren" at bounding box center [402, 234] width 35 height 11
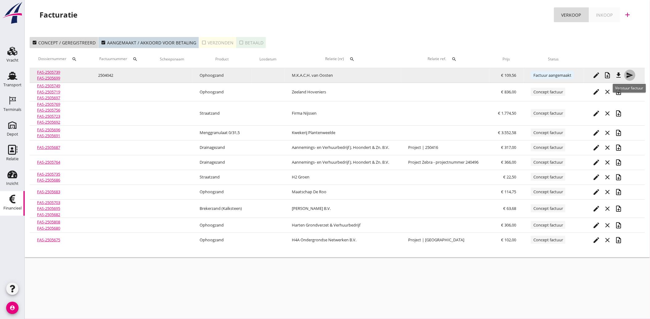
click at [629, 76] on icon "send" at bounding box center [629, 75] width 7 height 7
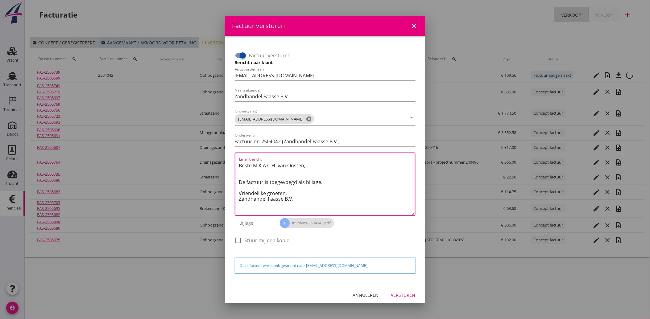
drag, startPoint x: 299, startPoint y: 200, endPoint x: 244, endPoint y: 165, distance: 65.0
click at [233, 161] on div "Factuur versturen Bericht naar klant Antwoorden aan [EMAIL_ADDRESS][DOMAIN_NAME…" at bounding box center [325, 148] width 186 height 211
paste textarea "Geachte heer/mevrouw, Hierbij zenden wij u onze factuur i.v.m. de door ons aan …"
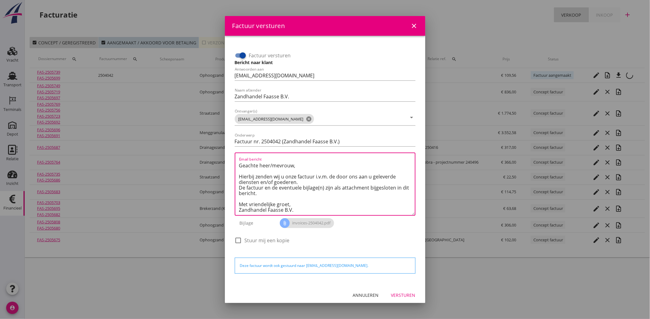
type textarea "Geachte heer/mevrouw, Hierbij zenden wij u onze factuur i.v.m. de door ons aan …"
click at [395, 295] on div "Versturen" at bounding box center [403, 295] width 24 height 6
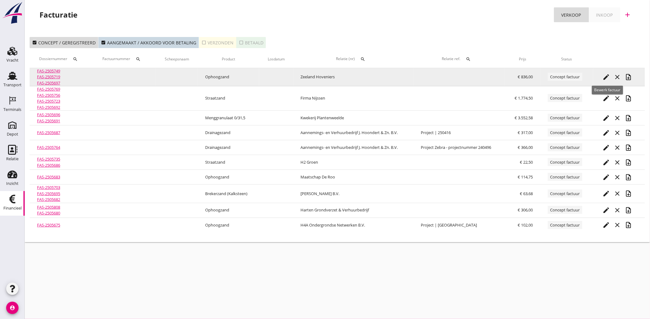
click at [607, 78] on icon "edit" at bounding box center [605, 76] width 7 height 7
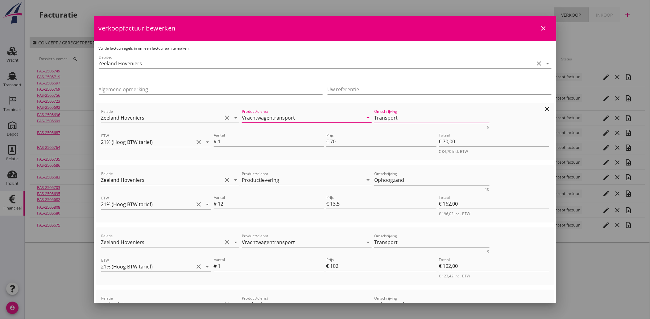
drag, startPoint x: 396, startPoint y: 116, endPoint x: 365, endPoint y: 116, distance: 31.5
click at [365, 116] on div "Relatie Zeeland Hoveniers clear arrow_drop_down Product/dienst Vrachtwagentrans…" at bounding box center [325, 119] width 450 height 24
drag, startPoint x: 378, startPoint y: 113, endPoint x: 375, endPoint y: 116, distance: 4.1
click at [378, 114] on textarea "Transport" at bounding box center [431, 118] width 115 height 10
click at [248, 115] on input "Vrachtwagentransport" at bounding box center [302, 118] width 121 height 10
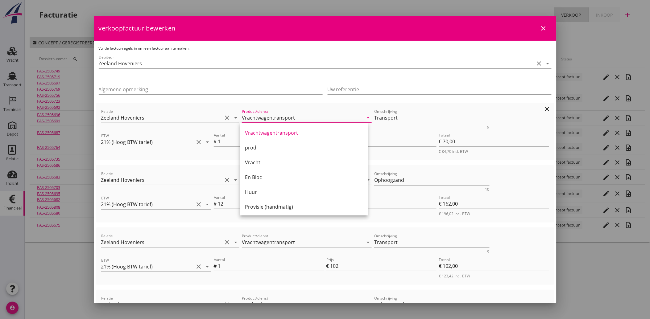
click at [396, 114] on textarea "Transport" at bounding box center [431, 118] width 115 height 10
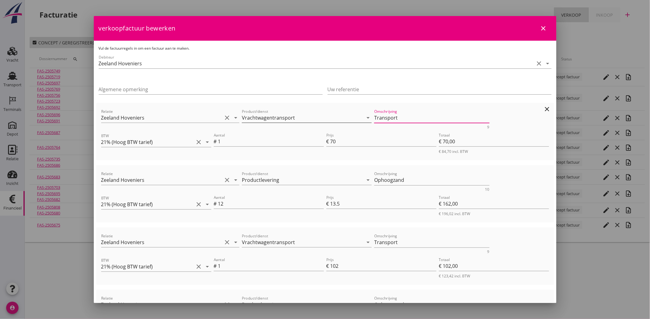
drag, startPoint x: 370, startPoint y: 119, endPoint x: 362, endPoint y: 117, distance: 8.2
click at [362, 117] on div "Relatie Zeeland Hoveniers clear arrow_drop_down Product/dienst Vrachtwagentrans…" at bounding box center [325, 119] width 450 height 24
paste textarea "Vrachtwagent"
type textarea "Vrachtwagentransport"
drag, startPoint x: 376, startPoint y: 242, endPoint x: 365, endPoint y: 240, distance: 11.7
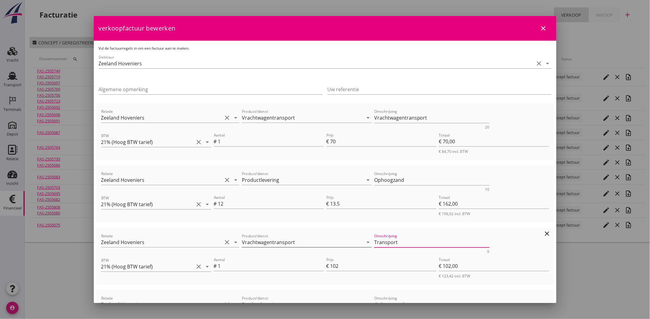
click at [365, 240] on div "Relatie Zeeland Hoveniers clear arrow_drop_down Product/dienst Vrachtwagentrans…" at bounding box center [325, 243] width 450 height 24
paste textarea "Vrachtwagent"
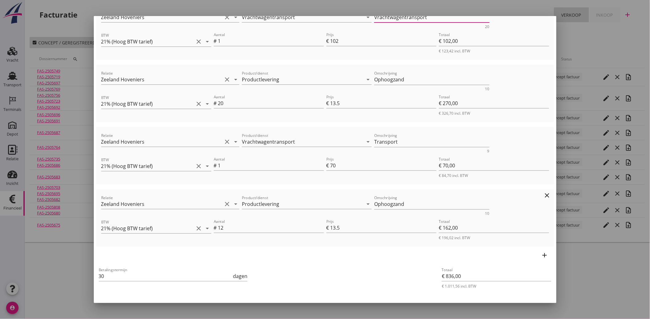
scroll to position [240, 0]
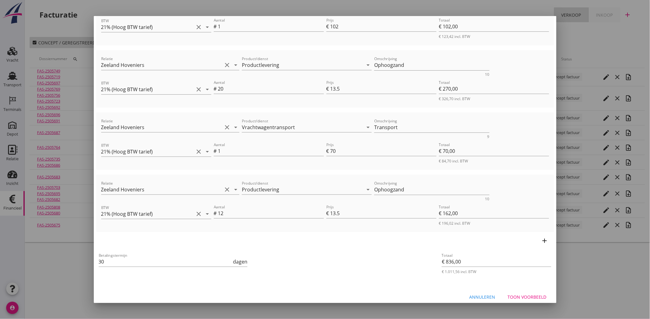
type textarea "Vrachtwagentransport"
click at [373, 267] on div "Betalingstermijn 30 dagen" at bounding box center [248, 262] width 303 height 23
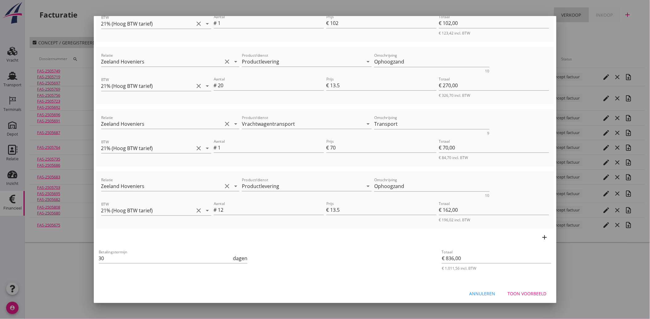
scroll to position [244, 0]
click at [524, 294] on div "Toon voorbeeld" at bounding box center [527, 293] width 39 height 6
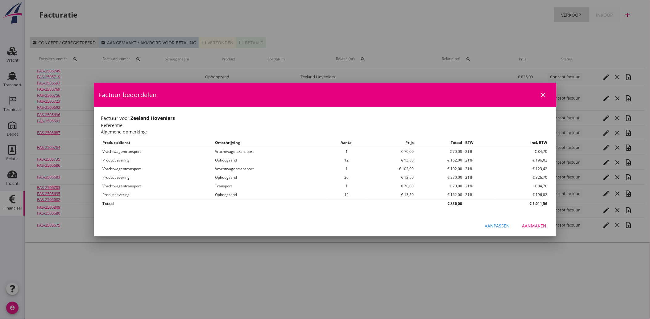
scroll to position [0, 0]
click at [537, 224] on div "Aanmaken" at bounding box center [534, 226] width 24 height 6
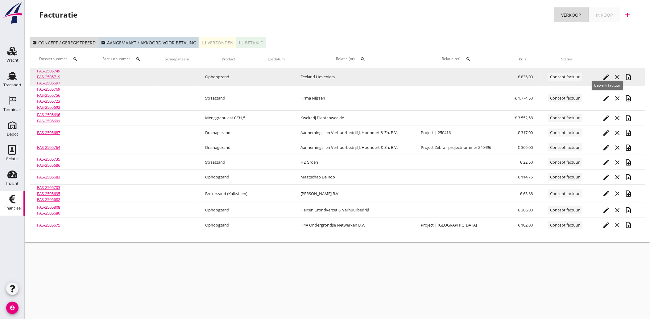
click at [604, 76] on icon "edit" at bounding box center [605, 76] width 7 height 7
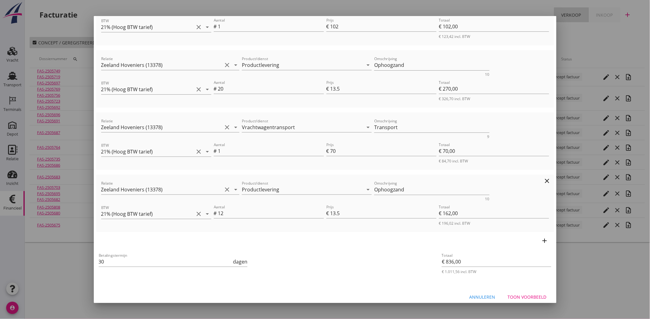
scroll to position [244, 0]
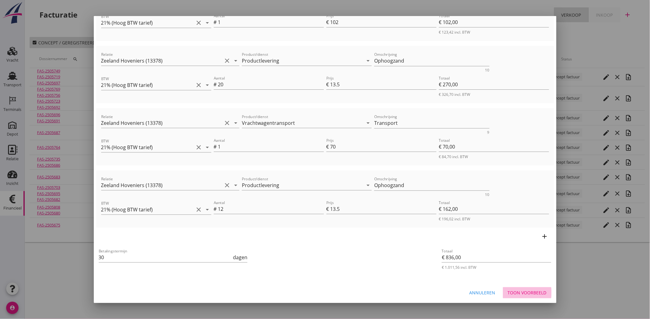
click at [526, 291] on div "Toon voorbeeld" at bounding box center [527, 293] width 39 height 6
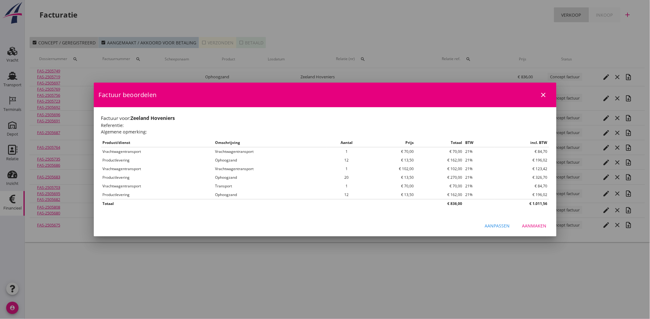
scroll to position [0, 0]
click at [537, 226] on div "Aanmaken" at bounding box center [534, 226] width 24 height 6
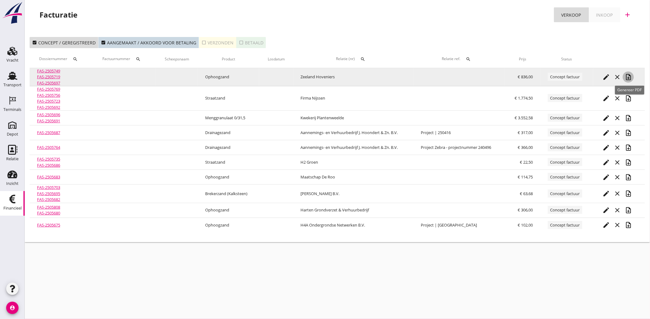
click at [630, 75] on icon "note_add" at bounding box center [628, 76] width 7 height 7
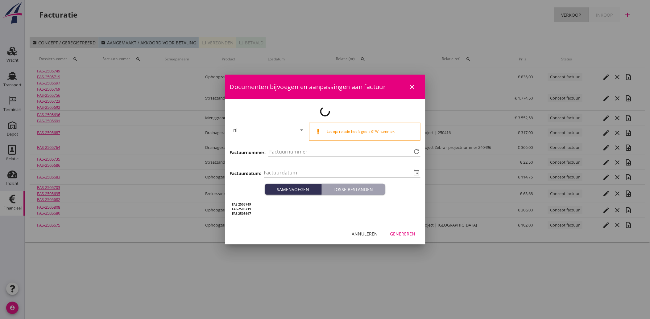
type input "[DATE]"
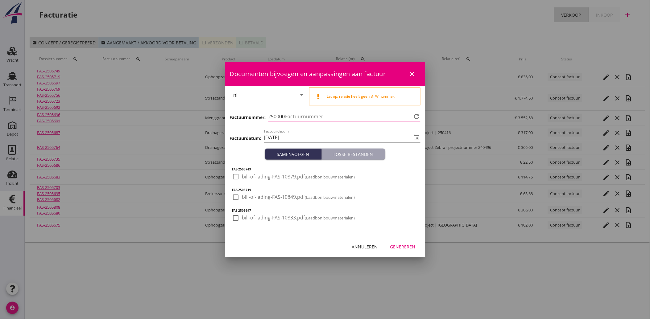
type input "4043"
drag, startPoint x: 233, startPoint y: 178, endPoint x: 232, endPoint y: 196, distance: 18.9
click at [233, 178] on div at bounding box center [236, 176] width 10 height 10
checkbox input "true"
click at [231, 200] on div at bounding box center [236, 197] width 10 height 10
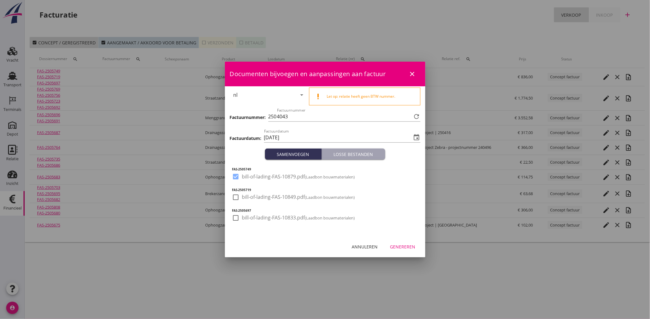
checkbox input "true"
click at [233, 214] on div at bounding box center [236, 218] width 10 height 10
checkbox input "true"
click at [406, 248] on div "Genereren" at bounding box center [402, 247] width 25 height 6
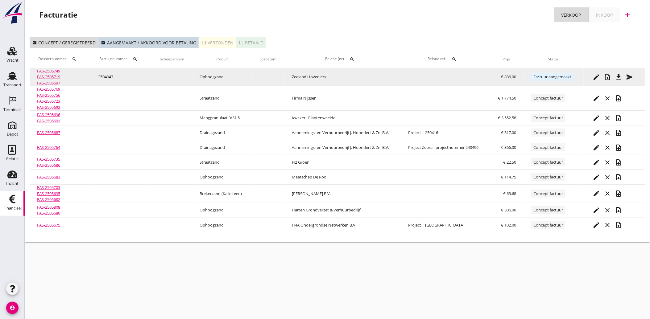
click at [630, 76] on icon "send" at bounding box center [629, 76] width 7 height 7
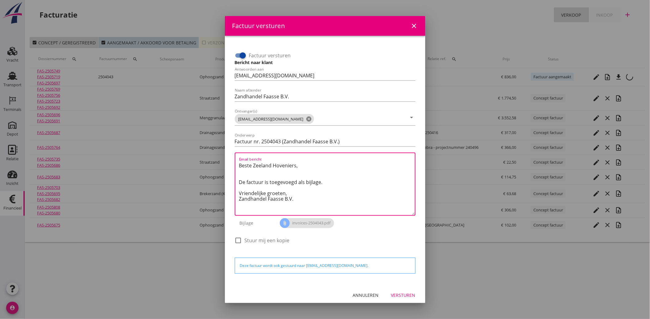
drag, startPoint x: 304, startPoint y: 206, endPoint x: 207, endPoint y: 148, distance: 113.1
click at [207, 148] on div "Factuur versturen close Factuur versturen Bericht naar klant Antwoorden aan [EM…" at bounding box center [325, 159] width 650 height 319
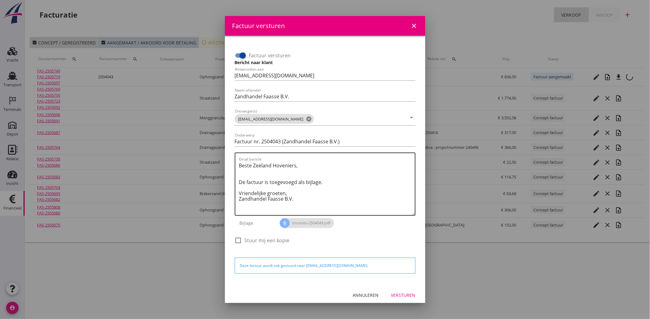
click at [313, 199] on textarea "Beste Zeeland Hoveniers, De factuur is toegevoegd als bijlage. Vriendelijke gro…" at bounding box center [327, 188] width 176 height 55
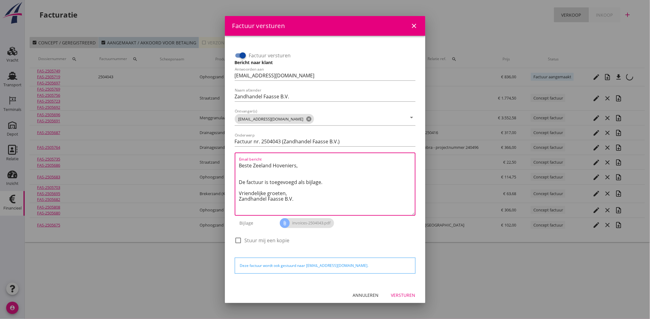
drag, startPoint x: 306, startPoint y: 195, endPoint x: 222, endPoint y: 143, distance: 98.0
click at [222, 143] on div "Factuur versturen close Factuur versturen Bericht naar klant Antwoorden aan [EM…" at bounding box center [325, 159] width 650 height 319
click at [304, 198] on textarea "Beste Zeeland Hoveniers, De factuur is toegevoegd als bijlage. Vriendelijke gro…" at bounding box center [327, 188] width 176 height 55
drag, startPoint x: 303, startPoint y: 204, endPoint x: 228, endPoint y: 167, distance: 82.8
click at [228, 167] on div "Factuur versturen Bericht naar klant Antwoorden aan [EMAIL_ADDRESS][DOMAIN_NAME…" at bounding box center [325, 160] width 200 height 249
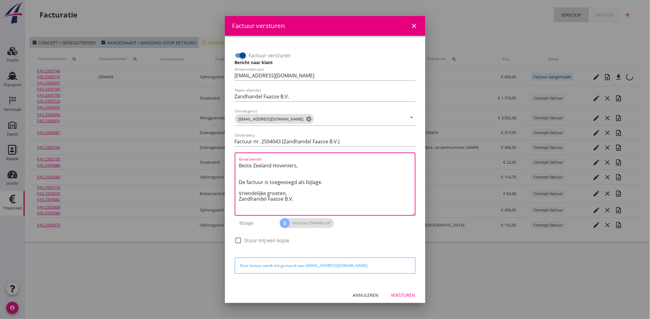
paste textarea "Geachte heer/mevrouw, Hierbij zenden wij u onze factuur i.v.m. de door ons aan …"
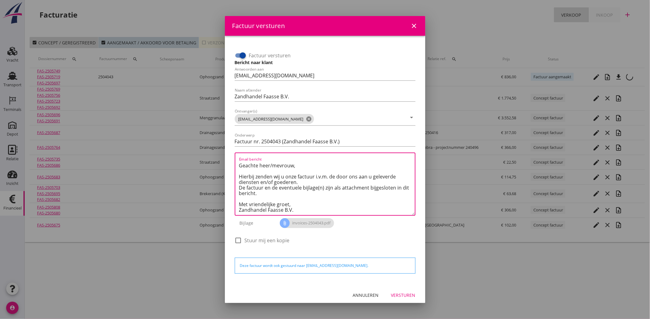
scroll to position [3, 0]
type textarea "Geachte heer/mevrouw, Hierbij zenden wij u onze factuur i.v.m. de door ons aan …"
click at [391, 296] on div "Versturen" at bounding box center [403, 295] width 24 height 6
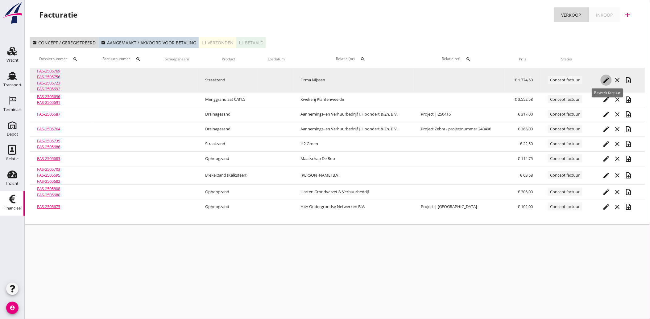
click at [605, 78] on icon "edit" at bounding box center [605, 79] width 7 height 7
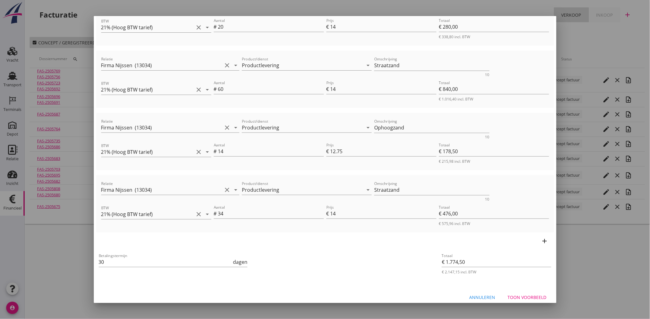
scroll to position [119, 0]
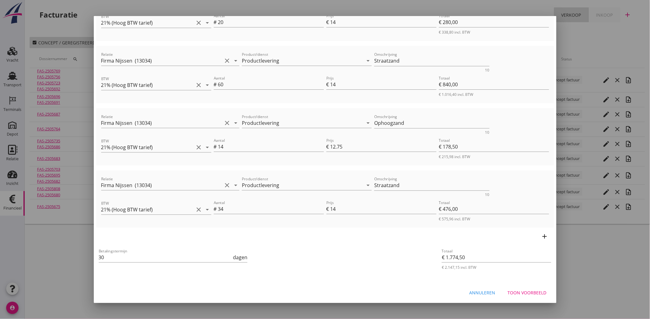
click at [525, 287] on button "Toon voorbeeld" at bounding box center [527, 292] width 49 height 11
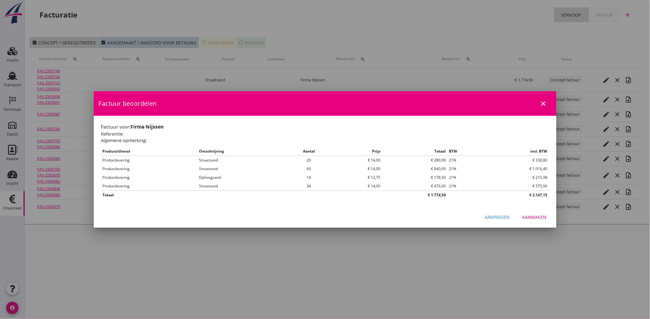
scroll to position [0, 0]
click at [537, 218] on div "Aanmaken" at bounding box center [534, 217] width 24 height 6
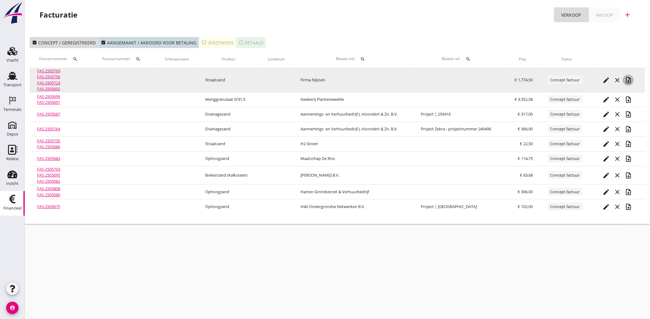
click at [633, 80] on div "note_add" at bounding box center [628, 79] width 11 height 7
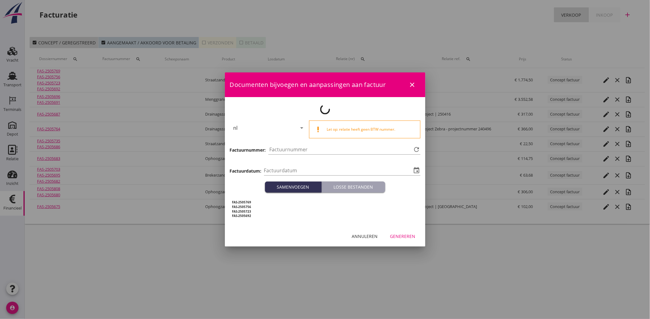
type input "[DATE]"
type input "4044"
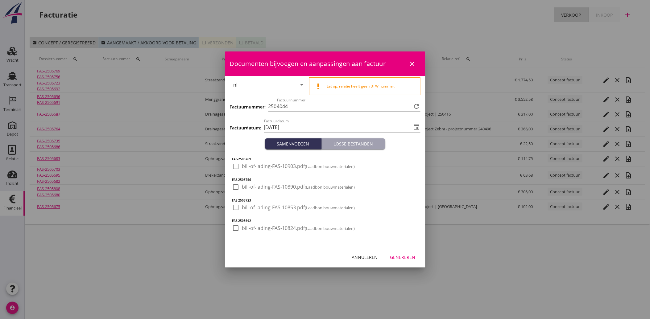
click at [237, 169] on div at bounding box center [236, 166] width 10 height 10
checkbox input "true"
click at [235, 188] on div at bounding box center [236, 187] width 10 height 10
checkbox input "true"
click at [236, 208] on div at bounding box center [236, 207] width 10 height 10
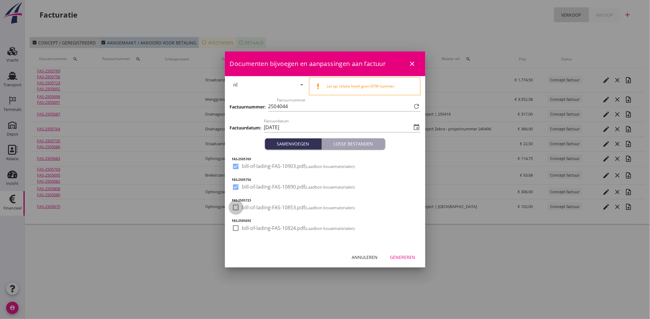
checkbox input "true"
click at [238, 230] on div at bounding box center [236, 228] width 10 height 10
checkbox input "true"
click at [401, 255] on div "Genereren" at bounding box center [402, 257] width 25 height 6
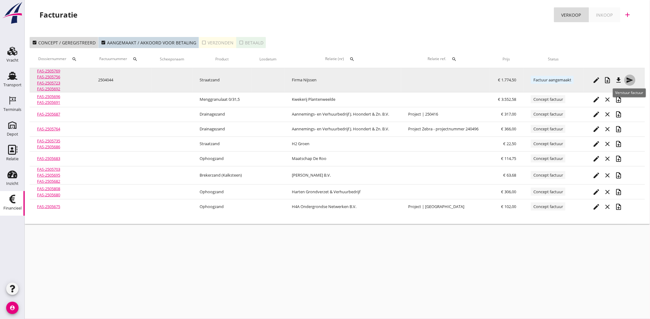
click at [630, 77] on icon "send" at bounding box center [629, 79] width 7 height 7
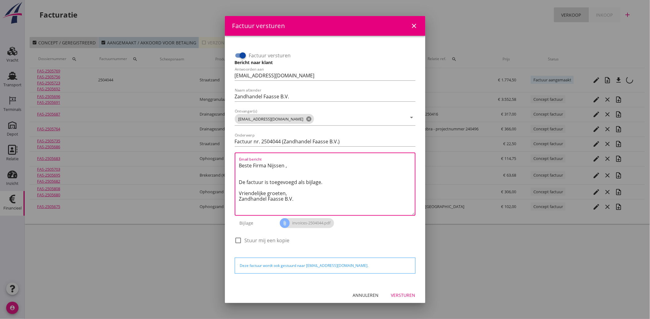
drag, startPoint x: 300, startPoint y: 202, endPoint x: 236, endPoint y: 160, distance: 76.6
click at [236, 160] on div "Email bericht Beste Firma [PERSON_NAME] , De factuur is toegevoegd als bijlage.…" at bounding box center [325, 184] width 181 height 63
paste textarea "Geachte heer/mevrouw, Hierbij zenden wij u onze factuur i.v.m. de door ons aan …"
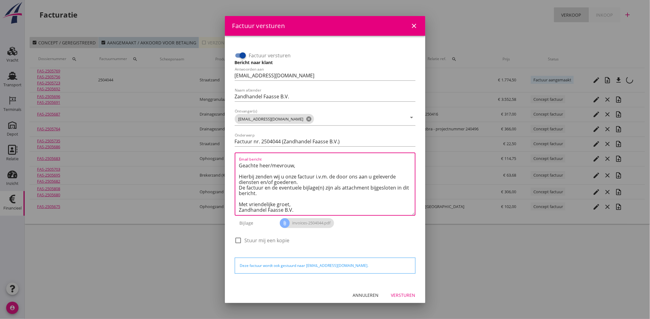
scroll to position [3, 0]
type textarea "Geachte heer/mevrouw, Hierbij zenden wij u onze factuur i.v.m. de door ons aan …"
click at [403, 296] on div "Versturen" at bounding box center [403, 295] width 24 height 6
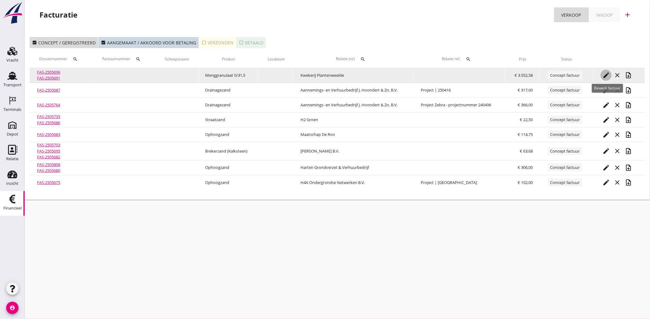
click at [605, 76] on icon "edit" at bounding box center [605, 75] width 7 height 7
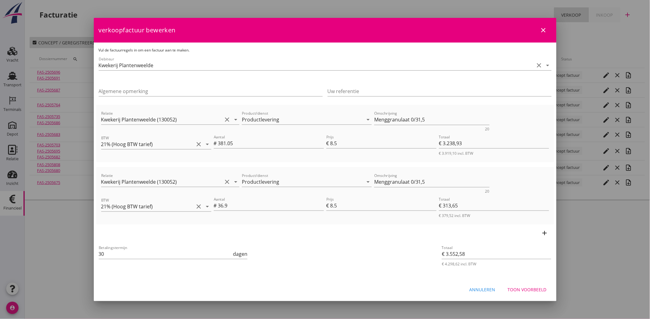
click at [478, 292] on div "Annuleren" at bounding box center [482, 290] width 26 height 6
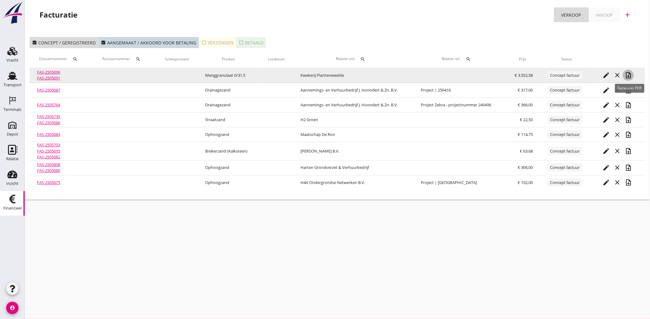
click at [631, 74] on icon "note_add" at bounding box center [628, 75] width 7 height 7
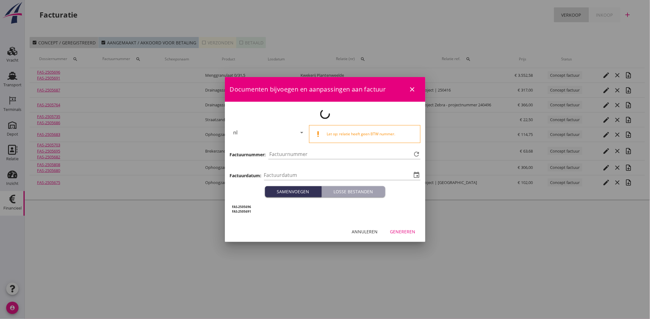
type input "[DATE]"
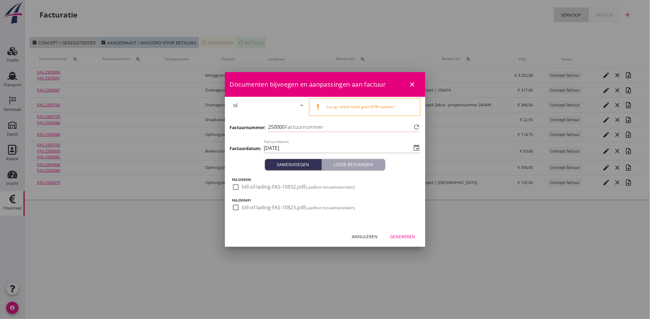
type input "4045"
click at [235, 185] on div at bounding box center [236, 187] width 10 height 10
checkbox input "true"
click at [234, 211] on div at bounding box center [236, 207] width 10 height 10
checkbox input "true"
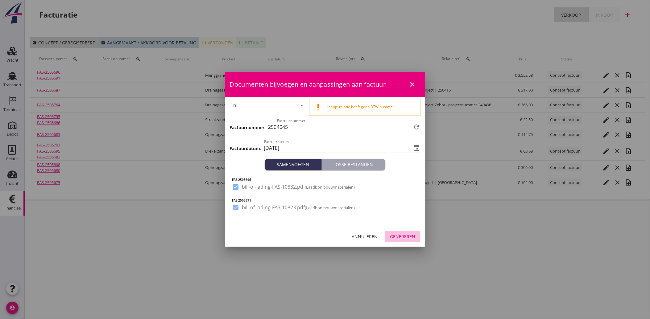
click at [396, 237] on div "Genereren" at bounding box center [402, 236] width 25 height 6
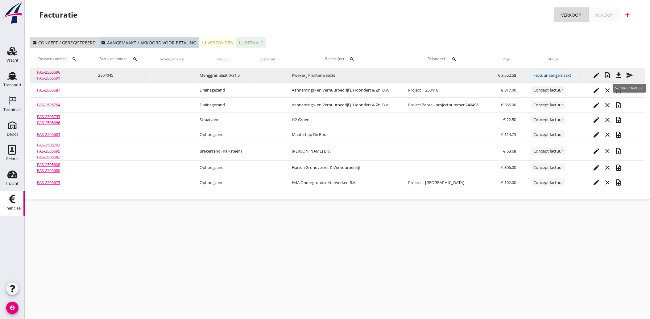
click at [633, 75] on icon "send" at bounding box center [629, 75] width 7 height 7
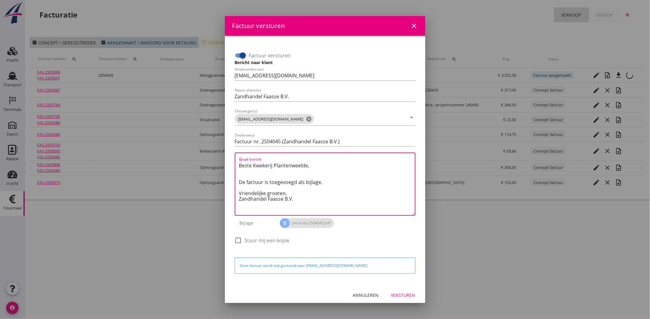
drag, startPoint x: 302, startPoint y: 202, endPoint x: 227, endPoint y: 159, distance: 86.4
click at [227, 159] on div "Factuur versturen Bericht naar klant Antwoorden aan [EMAIL_ADDRESS][DOMAIN_NAME…" at bounding box center [325, 160] width 200 height 249
paste textarea "Geachte heer/mevrouw, Hierbij zenden wij u onze factuur i.v.m. de door ons aan …"
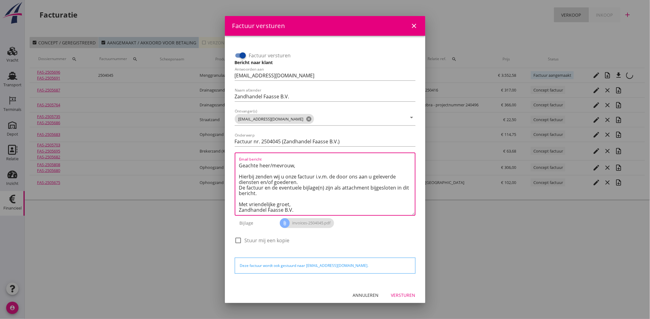
type textarea "Geachte heer/mevrouw, Hierbij zenden wij u onze factuur i.v.m. de door ons aan …"
click at [401, 292] on div "Versturen" at bounding box center [403, 295] width 24 height 6
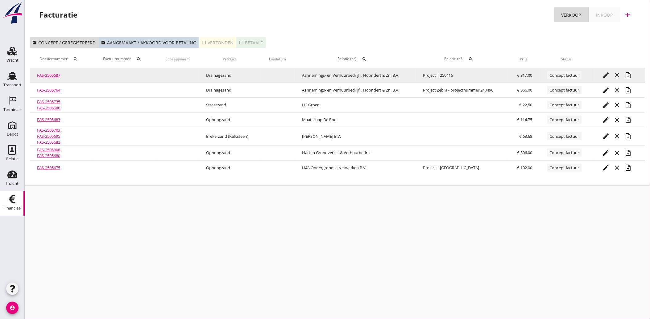
click at [608, 73] on icon "edit" at bounding box center [605, 75] width 7 height 7
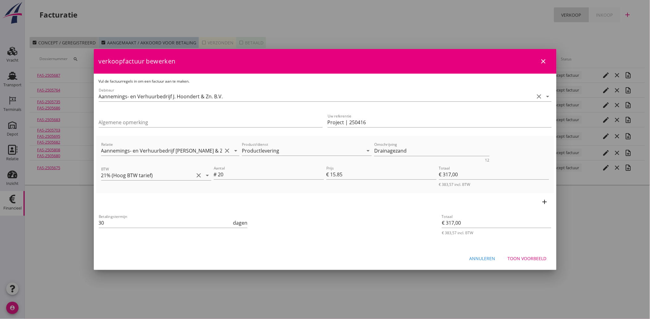
click at [535, 257] on div "Toon voorbeeld" at bounding box center [527, 258] width 39 height 6
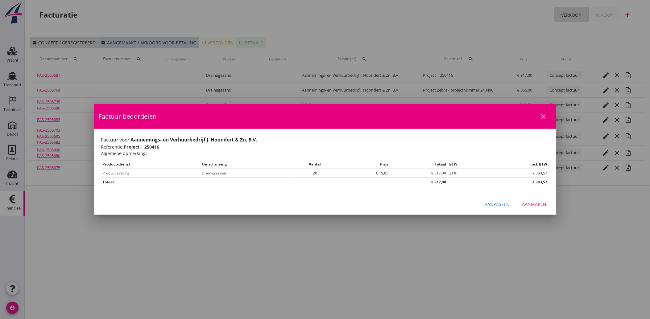
click at [529, 201] on div "Aanmaken" at bounding box center [534, 204] width 24 height 6
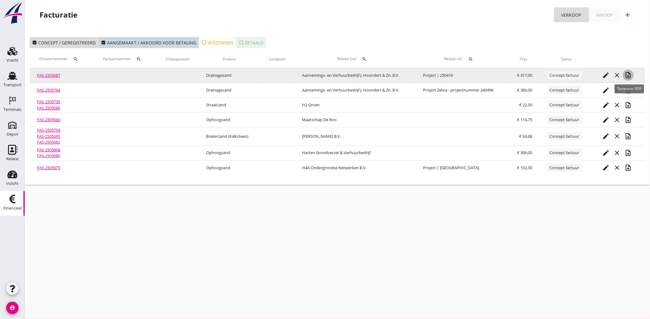
click at [630, 75] on icon "note_add" at bounding box center [628, 75] width 7 height 7
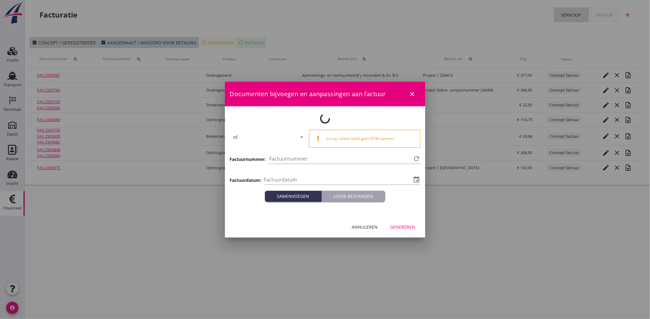
type input "[DATE]"
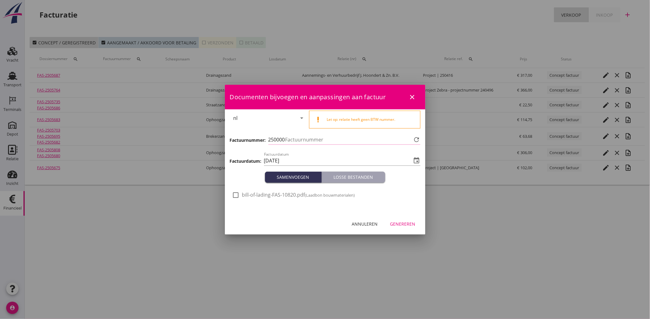
type input "4046"
click at [238, 194] on div at bounding box center [236, 195] width 10 height 10
checkbox input "true"
click at [402, 226] on div "Genereren" at bounding box center [402, 224] width 25 height 6
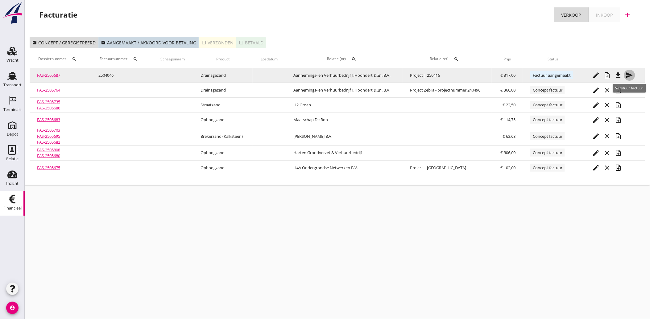
click at [632, 75] on icon "send" at bounding box center [629, 75] width 7 height 7
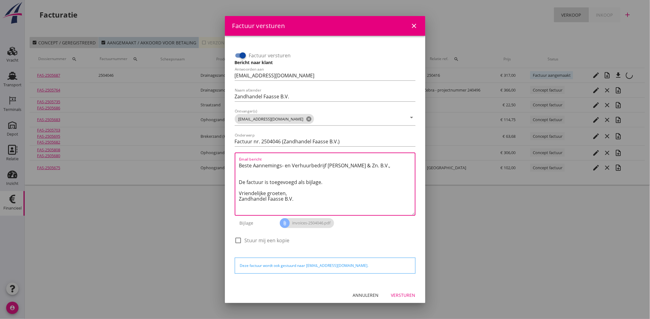
drag, startPoint x: 295, startPoint y: 200, endPoint x: 234, endPoint y: 158, distance: 74.4
click at [234, 158] on div "Factuur versturen Bericht naar klant Antwoorden aan [EMAIL_ADDRESS][DOMAIN_NAME…" at bounding box center [325, 148] width 186 height 211
paste textarea "Geachte heer/mevrouw, Hierbij zenden wij u onze factuur i.v.m. de door ons aan …"
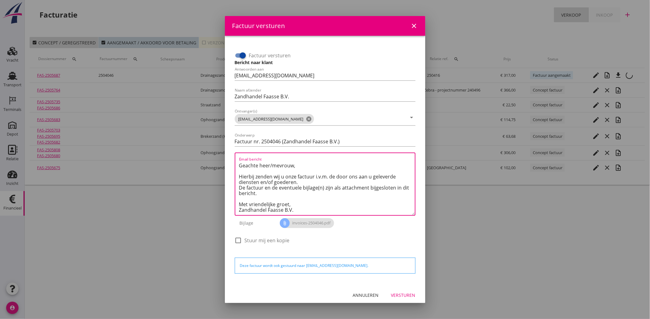
type textarea "Geachte heer/mevrouw, Hierbij zenden wij u onze factuur i.v.m. de door ons aan …"
click at [397, 294] on div "Versturen" at bounding box center [403, 295] width 24 height 6
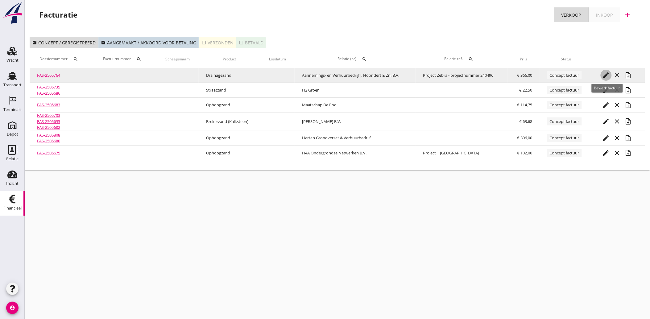
click at [607, 72] on icon "edit" at bounding box center [605, 75] width 7 height 7
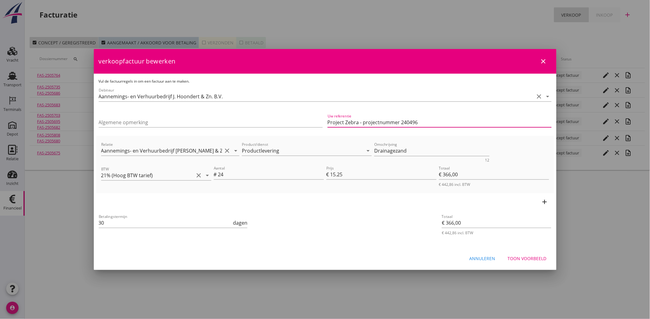
click at [366, 122] on input "Project Zebra - projectnummer 240496" at bounding box center [440, 123] width 224 height 10
type input "Project Zebra - Projectnummer 240496"
click at [539, 262] on button "Toon voorbeeld" at bounding box center [527, 258] width 49 height 11
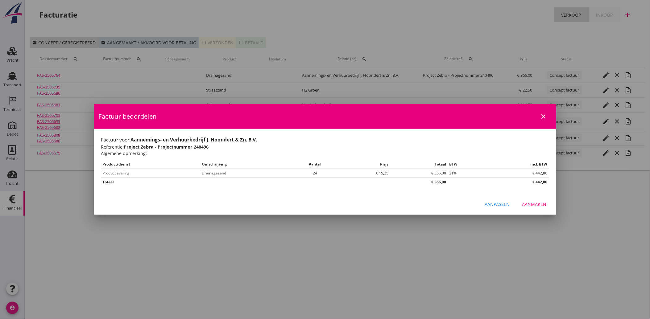
click at [539, 210] on button "Aanmaken" at bounding box center [534, 204] width 34 height 11
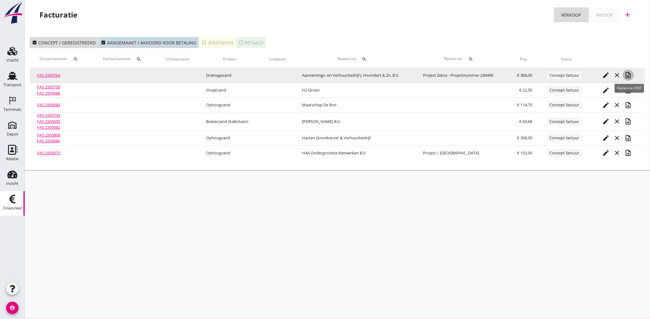
click at [631, 73] on icon "note_add" at bounding box center [628, 75] width 7 height 7
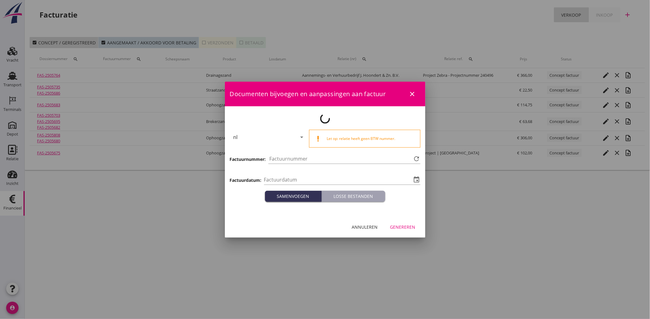
type input "[DATE]"
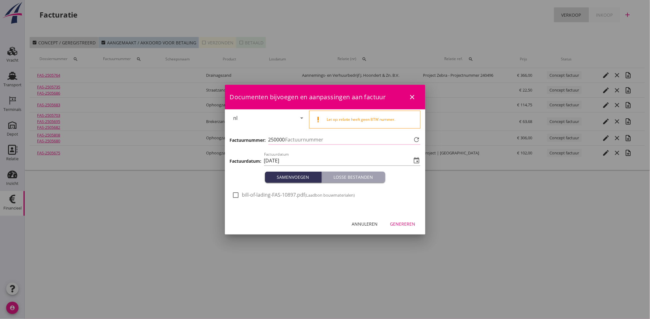
type input "4047"
click at [236, 194] on div at bounding box center [236, 195] width 10 height 10
checkbox input "true"
click at [404, 223] on div "Genereren" at bounding box center [402, 224] width 25 height 6
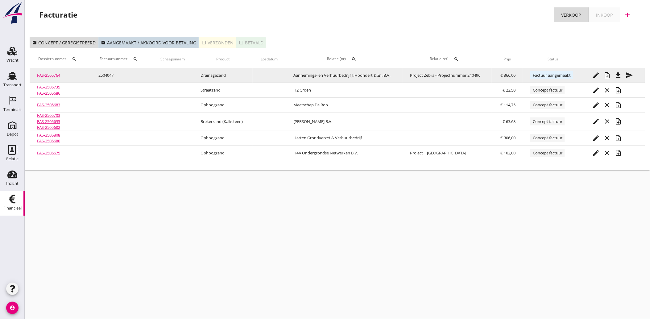
click at [631, 73] on icon "send" at bounding box center [629, 75] width 7 height 7
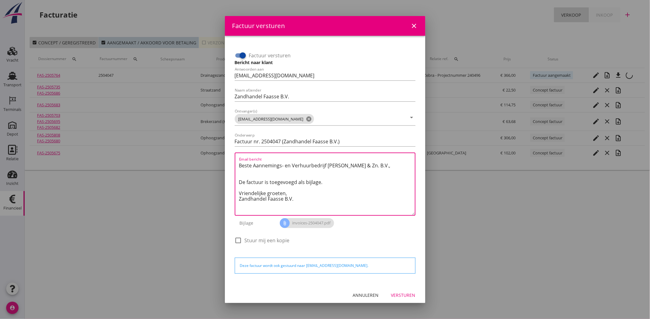
drag, startPoint x: 296, startPoint y: 201, endPoint x: 235, endPoint y: 159, distance: 75.1
click at [235, 159] on div "Email bericht Beste Aannemings- en Verhuurbedrijf [PERSON_NAME] & Zn. B.V., De …" at bounding box center [325, 184] width 181 height 63
paste textarea "Geachte heer/mevrouw, Hierbij zenden wij u onze factuur i.v.m. de door ons aan …"
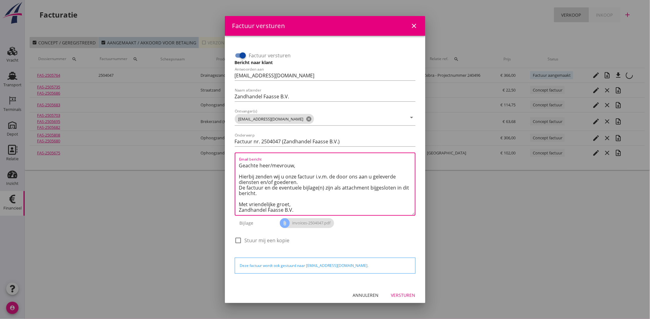
type textarea "Geachte heer/mevrouw, Hierbij zenden wij u onze factuur i.v.m. de door ons aan …"
click at [393, 294] on div "Versturen" at bounding box center [403, 295] width 24 height 6
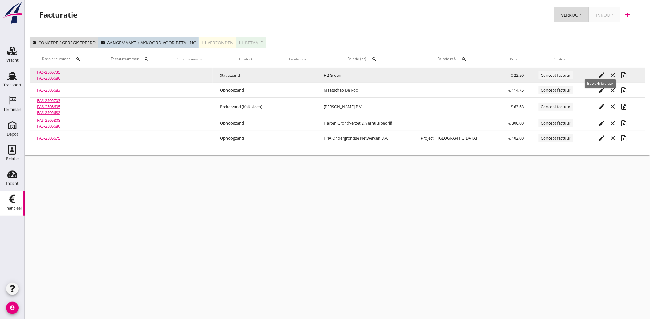
click at [598, 72] on icon "edit" at bounding box center [601, 75] width 7 height 7
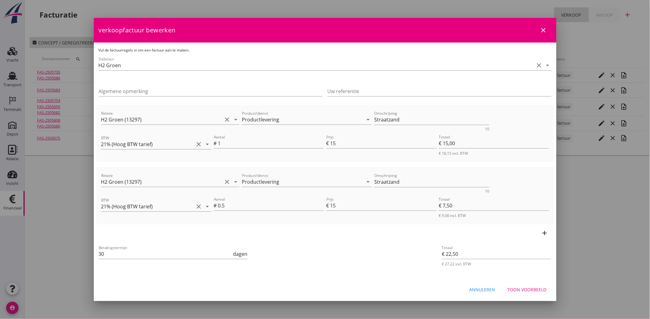
click at [525, 287] on div "Toon voorbeeld" at bounding box center [527, 290] width 39 height 6
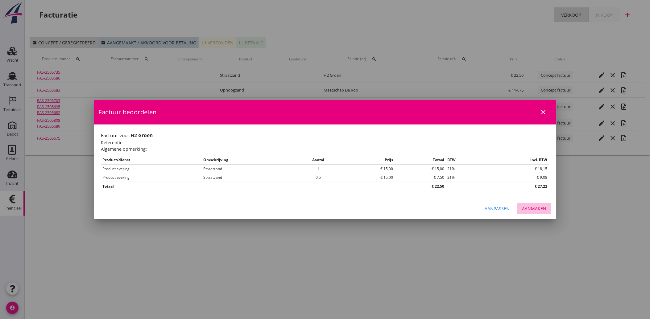
click at [542, 210] on div "Aanmaken" at bounding box center [534, 208] width 24 height 6
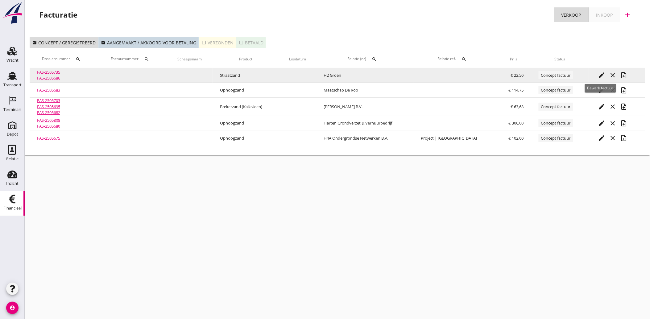
click at [598, 75] on icon "edit" at bounding box center [601, 75] width 7 height 7
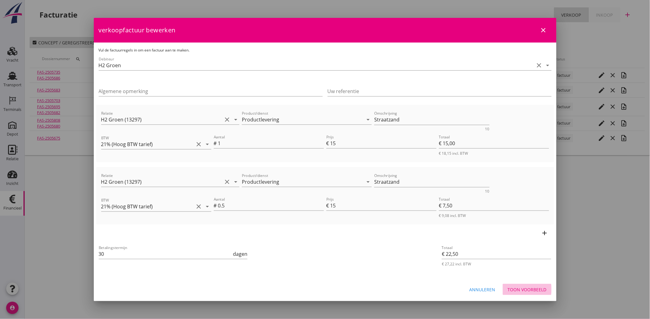
click at [515, 288] on div "Toon voorbeeld" at bounding box center [527, 290] width 39 height 6
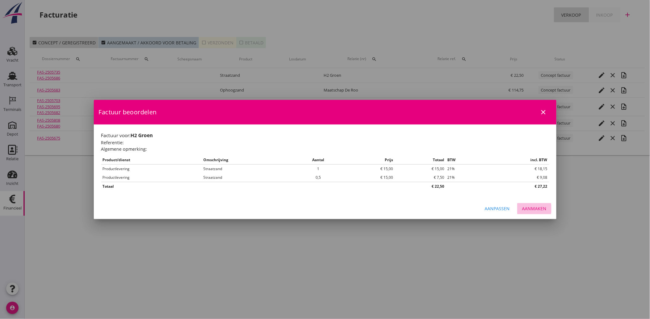
click at [531, 208] on div "Aanmaken" at bounding box center [534, 208] width 24 height 6
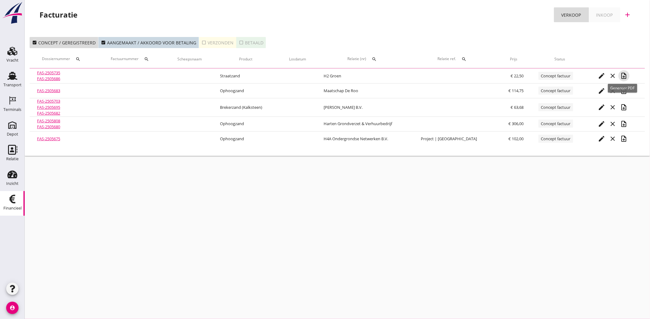
click at [621, 74] on icon "note_add" at bounding box center [623, 75] width 7 height 7
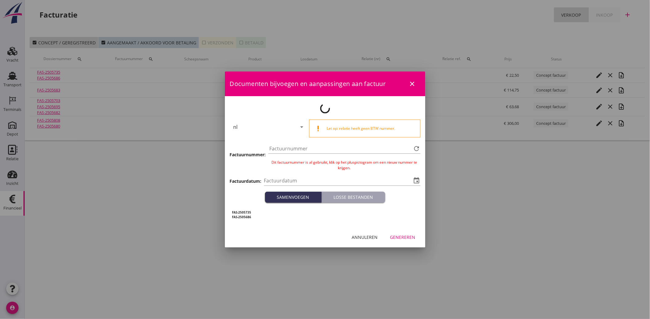
type input "[DATE]"
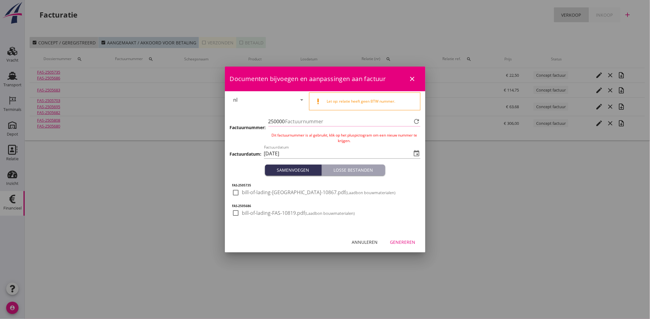
type input "4048"
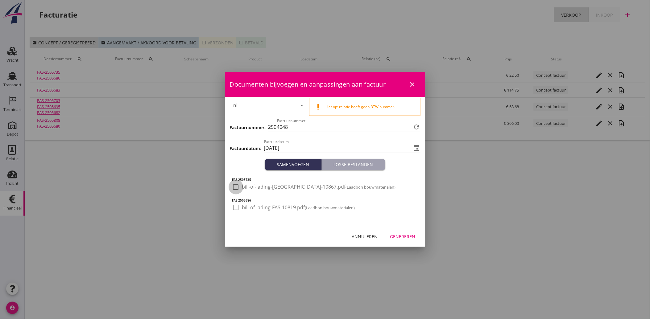
click at [233, 189] on div at bounding box center [236, 187] width 10 height 10
checkbox input "true"
click at [237, 203] on div at bounding box center [236, 207] width 10 height 10
checkbox input "true"
click at [406, 234] on div "Genereren" at bounding box center [402, 236] width 25 height 6
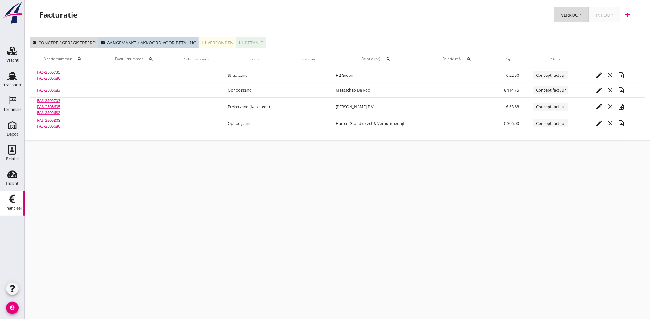
drag, startPoint x: 16, startPoint y: 78, endPoint x: 19, endPoint y: 191, distance: 112.9
click at [16, 78] on icon "Transport" at bounding box center [12, 76] width 10 height 10
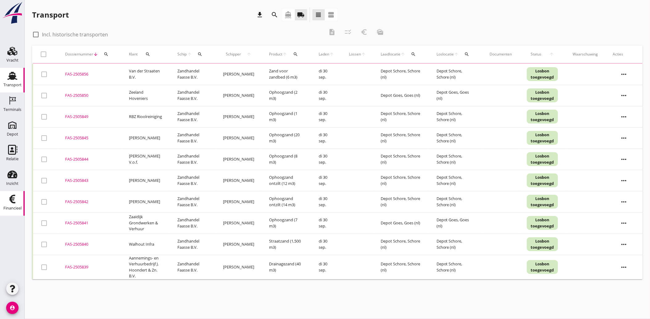
click at [14, 200] on use at bounding box center [12, 199] width 6 height 9
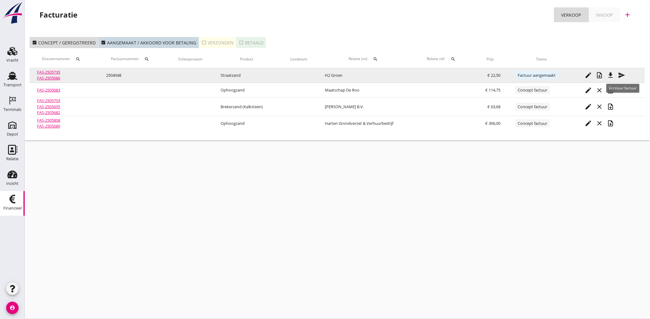
click at [623, 75] on icon "send" at bounding box center [621, 75] width 7 height 7
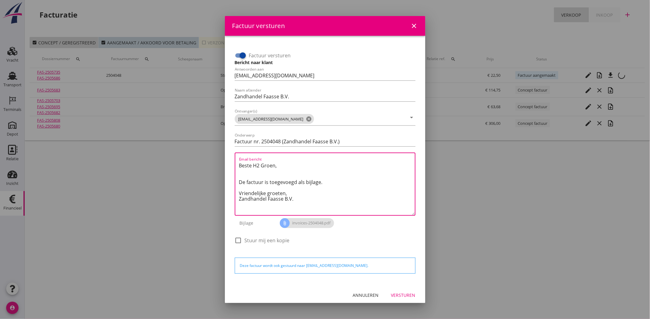
drag, startPoint x: 296, startPoint y: 201, endPoint x: 230, endPoint y: 165, distance: 75.0
click at [230, 165] on div "Factuur versturen Bericht naar klant Antwoorden aan [EMAIL_ADDRESS][DOMAIN_NAME…" at bounding box center [325, 160] width 191 height 239
paste textarea "Geachte heer/mevrouw, Hierbij zenden wij u onze factuur i.v.m. de door ons aan …"
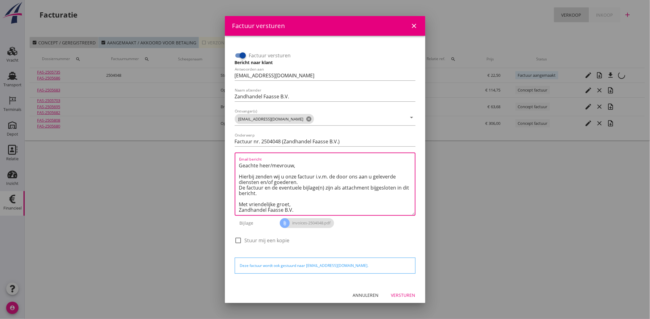
scroll to position [3, 0]
type textarea "Geachte heer/mevrouw, Hierbij zenden wij u onze factuur i.v.m. de door ons aan …"
click at [403, 294] on div "Versturen" at bounding box center [403, 295] width 24 height 6
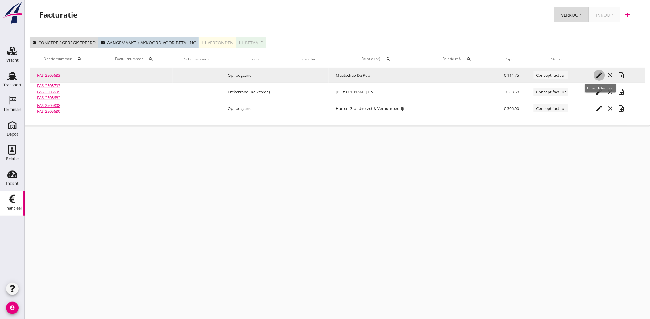
click at [601, 72] on icon "edit" at bounding box center [599, 75] width 7 height 7
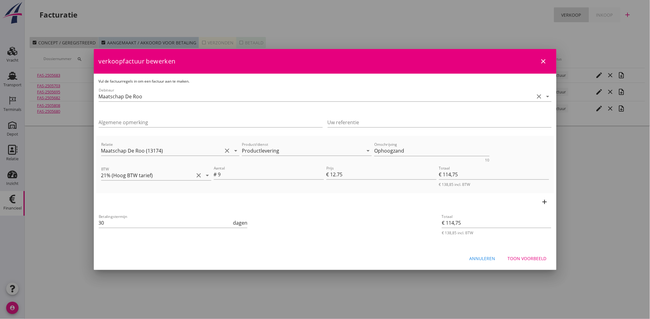
click at [530, 258] on div "Toon voorbeeld" at bounding box center [527, 258] width 39 height 6
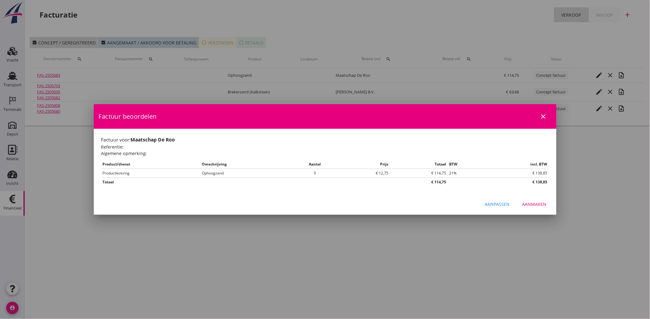
click at [533, 204] on div "Aanmaken" at bounding box center [534, 204] width 24 height 6
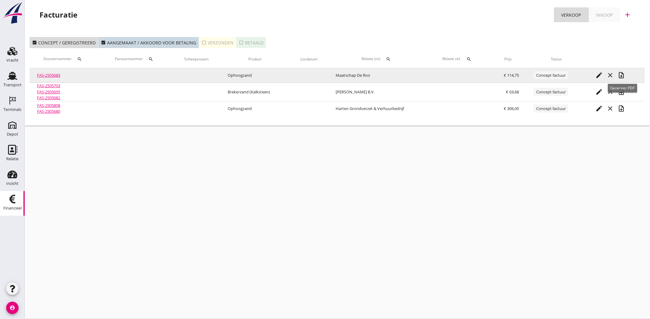
click at [626, 75] on div "note_add" at bounding box center [621, 75] width 11 height 7
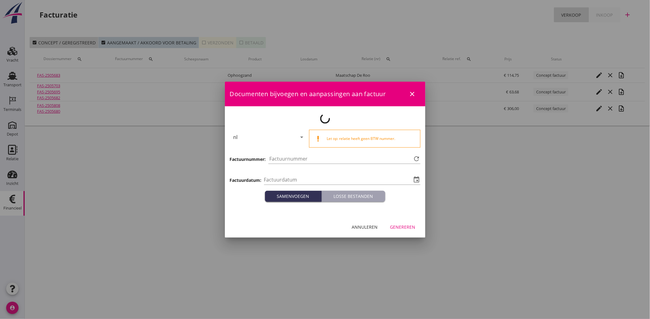
type input "[DATE]"
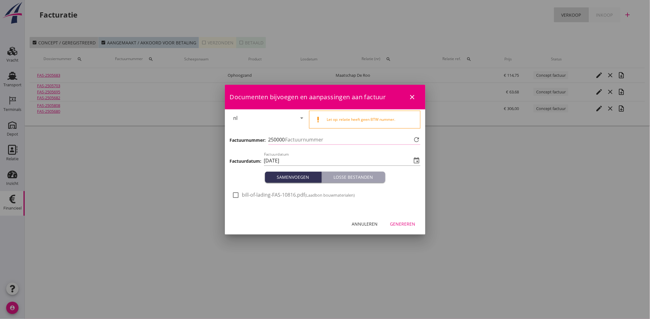
type input "4049"
drag, startPoint x: 237, startPoint y: 197, endPoint x: 260, endPoint y: 209, distance: 26.2
click at [237, 197] on div at bounding box center [236, 195] width 10 height 10
checkbox input "true"
click at [406, 227] on button "Genereren" at bounding box center [402, 224] width 35 height 11
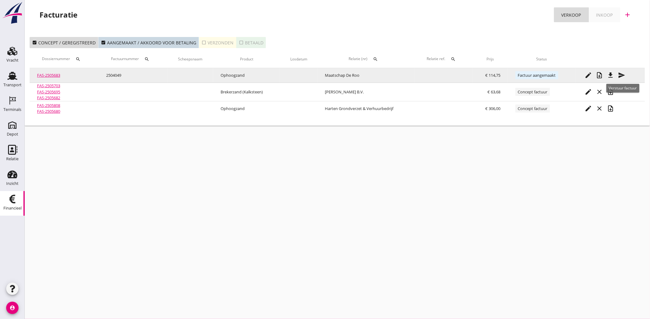
click at [624, 75] on icon "send" at bounding box center [621, 75] width 7 height 7
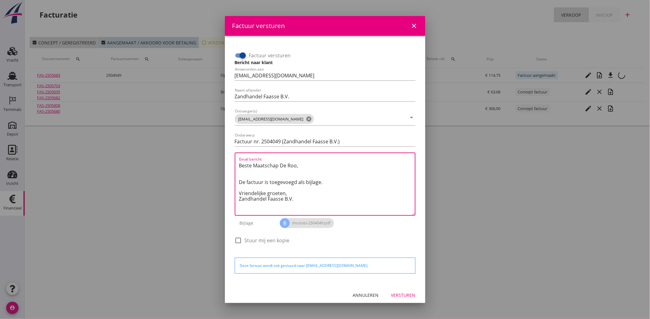
drag, startPoint x: 298, startPoint y: 200, endPoint x: 232, endPoint y: 143, distance: 87.7
click at [232, 143] on div "Factuur versturen Bericht naar klant Antwoorden aan [EMAIL_ADDRESS][DOMAIN_NAME…" at bounding box center [325, 160] width 191 height 239
paste textarea "Geachte heer/mevrouw, Hierbij zenden wij u onze factuur i.v.m. de door ons aan …"
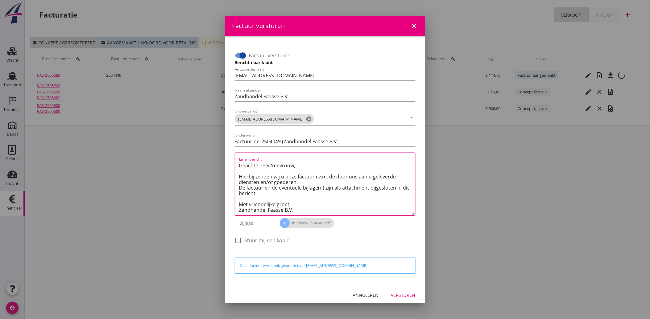
type textarea "Geachte heer/mevrouw, Hierbij zenden wij u onze factuur i.v.m. de door ons aan …"
click at [402, 292] on div "Versturen" at bounding box center [403, 295] width 24 height 6
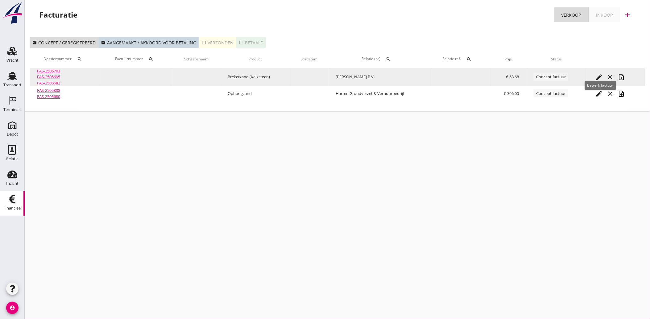
click at [602, 74] on icon "edit" at bounding box center [599, 76] width 7 height 7
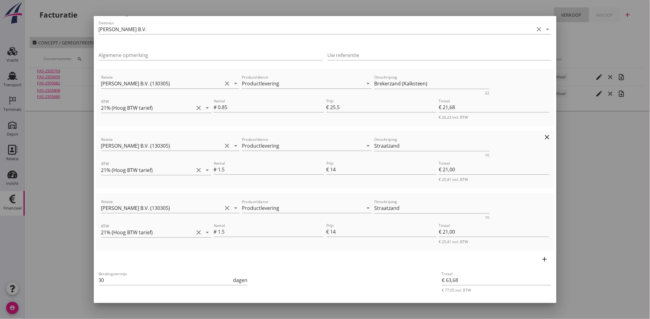
scroll to position [57, 0]
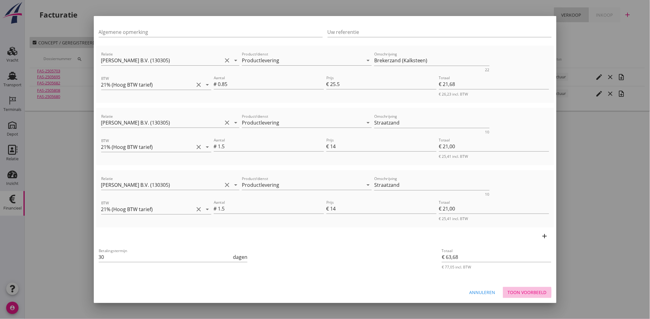
click at [516, 289] on div "Toon voorbeeld" at bounding box center [527, 292] width 39 height 6
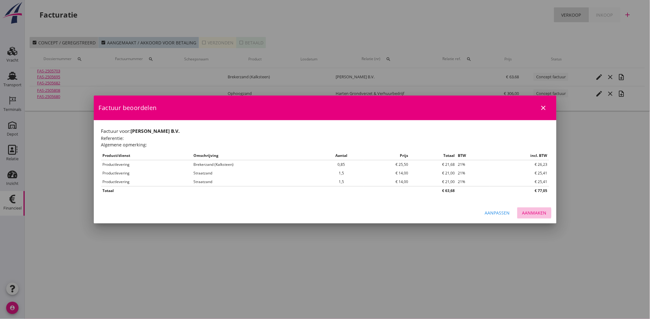
click at [531, 213] on div "Aanmaken" at bounding box center [534, 213] width 24 height 6
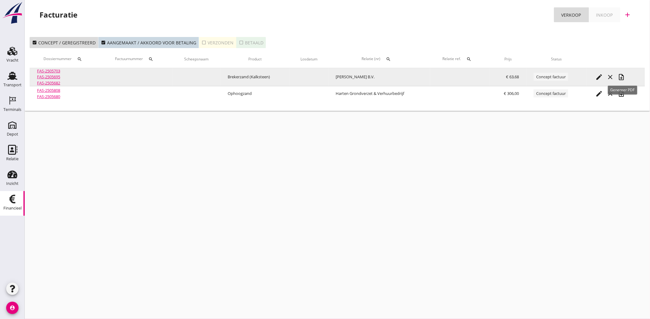
click at [624, 75] on icon "note_add" at bounding box center [621, 76] width 7 height 7
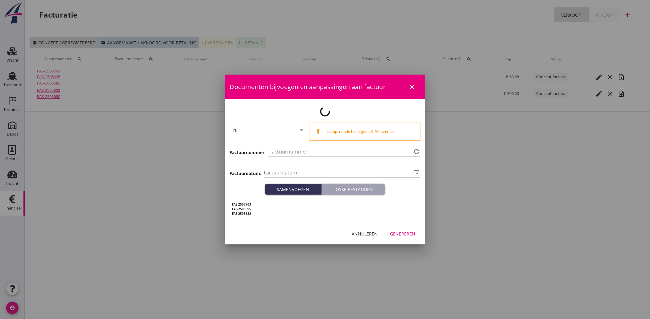
type input "[DATE]"
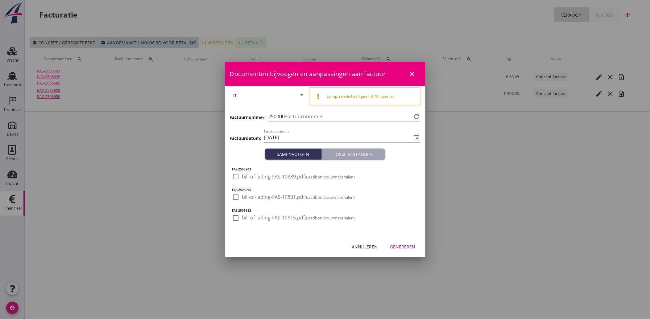
type input "4050"
click at [236, 180] on div at bounding box center [236, 176] width 10 height 10
checkbox input "true"
click at [231, 198] on div at bounding box center [236, 197] width 10 height 10
checkbox input "true"
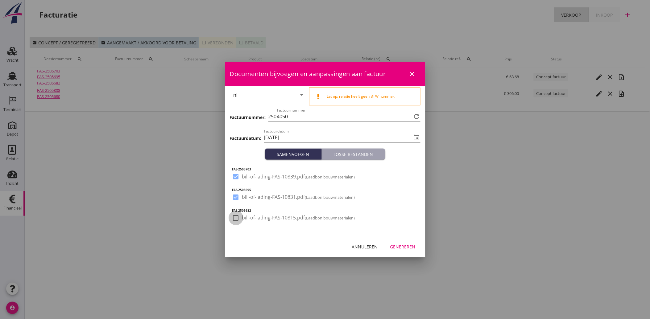
click at [236, 219] on div at bounding box center [236, 218] width 10 height 10
checkbox input "true"
click at [395, 240] on div "Annuleren Genereren" at bounding box center [325, 247] width 200 height 21
click at [405, 248] on div "Genereren" at bounding box center [402, 247] width 25 height 6
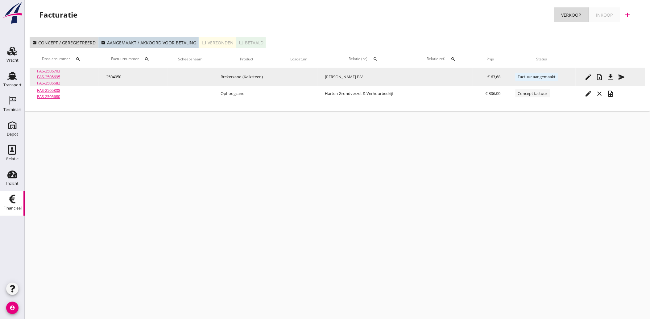
click at [625, 79] on icon "send" at bounding box center [621, 76] width 7 height 7
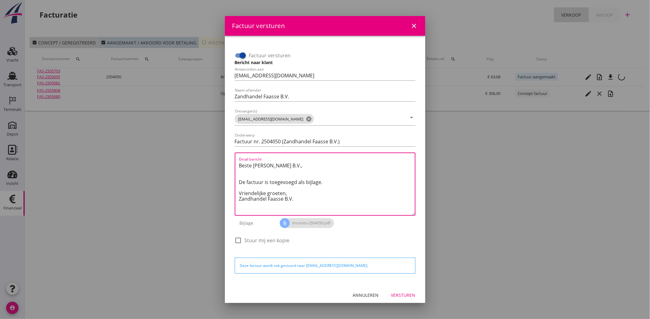
drag, startPoint x: 298, startPoint y: 198, endPoint x: 233, endPoint y: 156, distance: 77.7
click at [233, 156] on div "Factuur versturen Bericht naar klant Antwoorden aan [EMAIL_ADDRESS][DOMAIN_NAME…" at bounding box center [325, 148] width 186 height 211
paste textarea "Geachte heer/mevrouw, Hierbij zenden wij u onze factuur i.v.m. de door ons aan …"
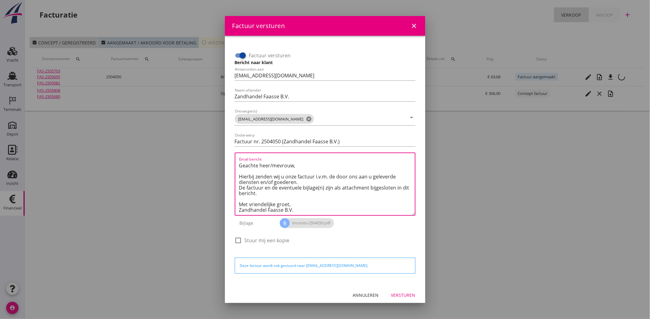
scroll to position [3, 0]
type textarea "Geachte heer/mevrouw, Hierbij zenden wij u onze factuur i.v.m. de door ons aan …"
click at [399, 293] on div "Versturen" at bounding box center [403, 295] width 24 height 6
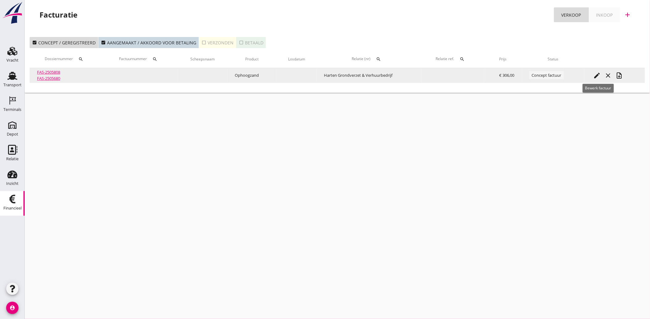
click at [594, 77] on icon "edit" at bounding box center [596, 75] width 7 height 7
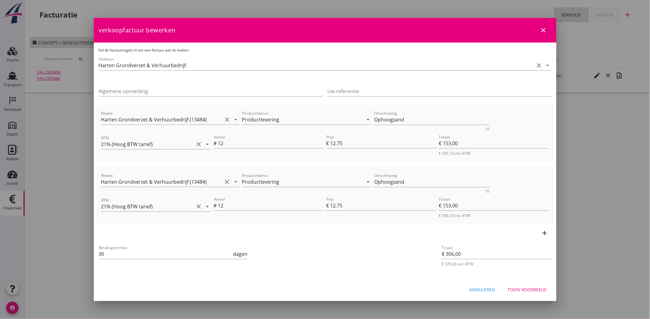
click at [520, 283] on div "Annuleren Toon voorbeeld" at bounding box center [325, 289] width 463 height 21
click at [521, 286] on button "Toon voorbeeld" at bounding box center [527, 289] width 49 height 11
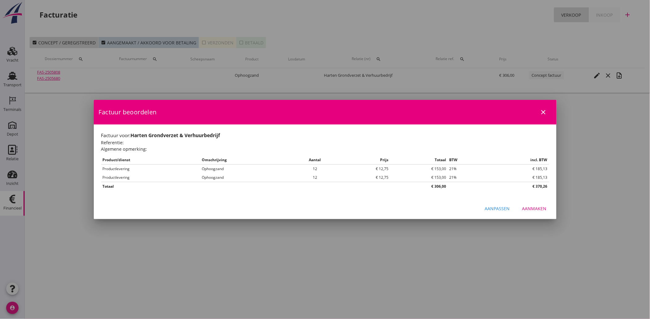
click at [541, 203] on div "Aanpassen Aanmaken" at bounding box center [325, 208] width 463 height 21
click at [539, 208] on div "Aanmaken" at bounding box center [534, 208] width 24 height 6
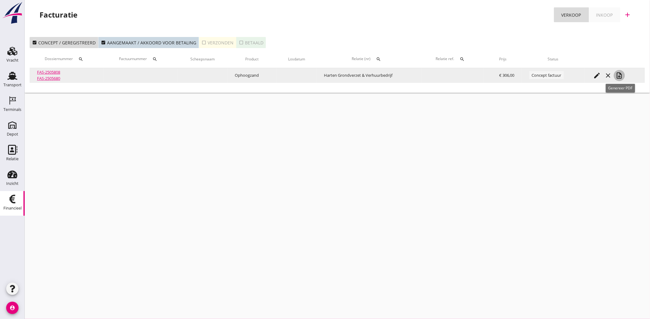
click at [621, 75] on icon "note_add" at bounding box center [619, 75] width 7 height 7
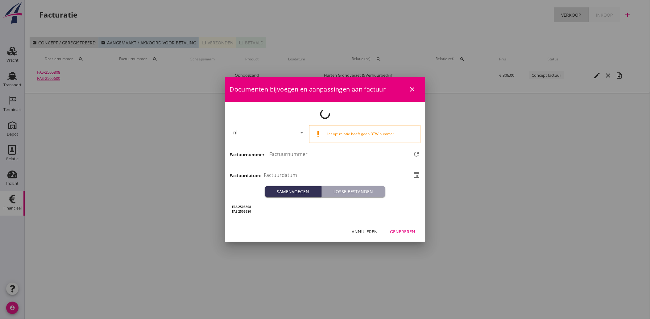
type input "[DATE]"
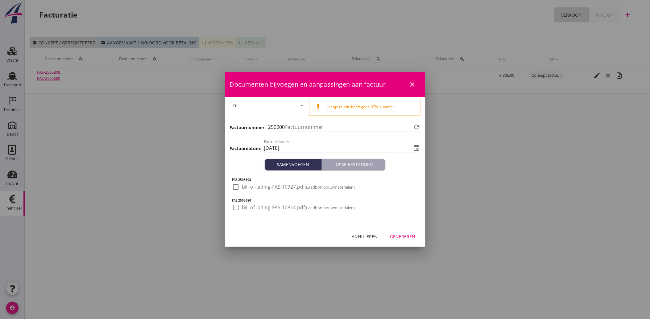
type input "4051"
click at [234, 189] on div at bounding box center [236, 187] width 10 height 10
checkbox input "true"
click at [232, 204] on div at bounding box center [236, 207] width 10 height 10
checkbox input "true"
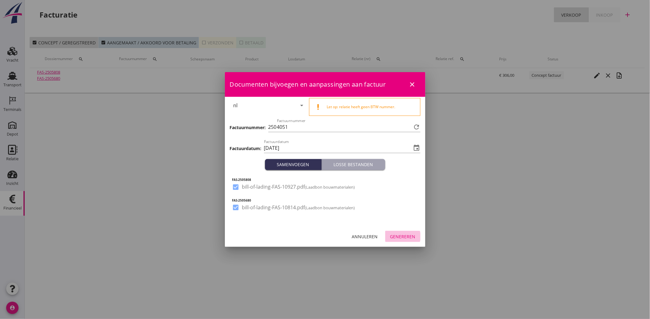
click at [407, 237] on div "Genereren" at bounding box center [402, 236] width 25 height 6
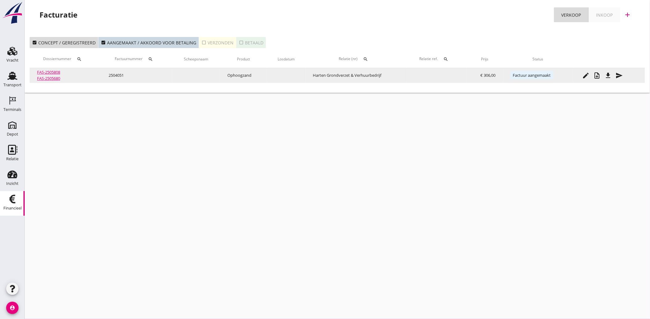
click at [622, 76] on icon "send" at bounding box center [619, 75] width 7 height 7
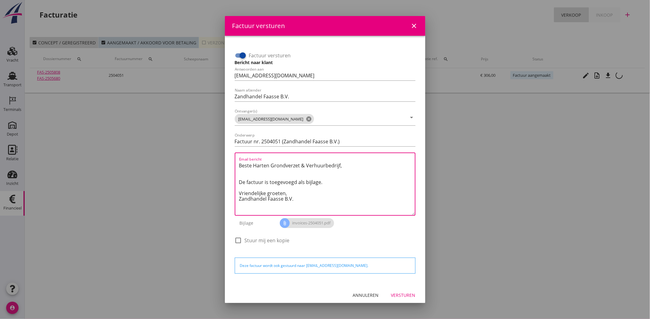
drag, startPoint x: 301, startPoint y: 203, endPoint x: 235, endPoint y: 163, distance: 77.8
click at [235, 163] on div "Email bericht Beste Harten Grondverzet & Verhuurbedrijf, De factuur is toegevoe…" at bounding box center [325, 184] width 181 height 63
paste textarea "Geachte heer/mevrouw, Hierbij zenden wij u onze factuur i.v.m. de door ons aan …"
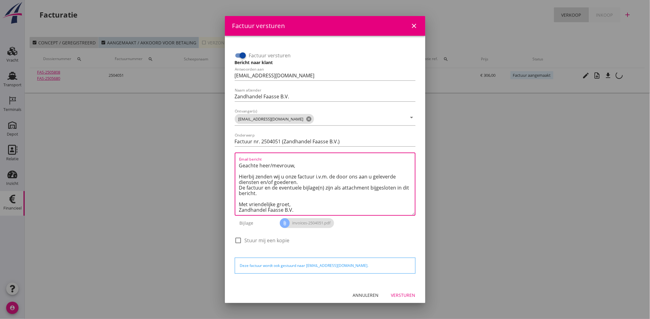
type textarea "Geachte heer/mevrouw, Hierbij zenden wij u onze factuur i.v.m. de door ons aan …"
click at [394, 295] on div "Versturen" at bounding box center [403, 295] width 24 height 6
